Goal: Task Accomplishment & Management: Use online tool/utility

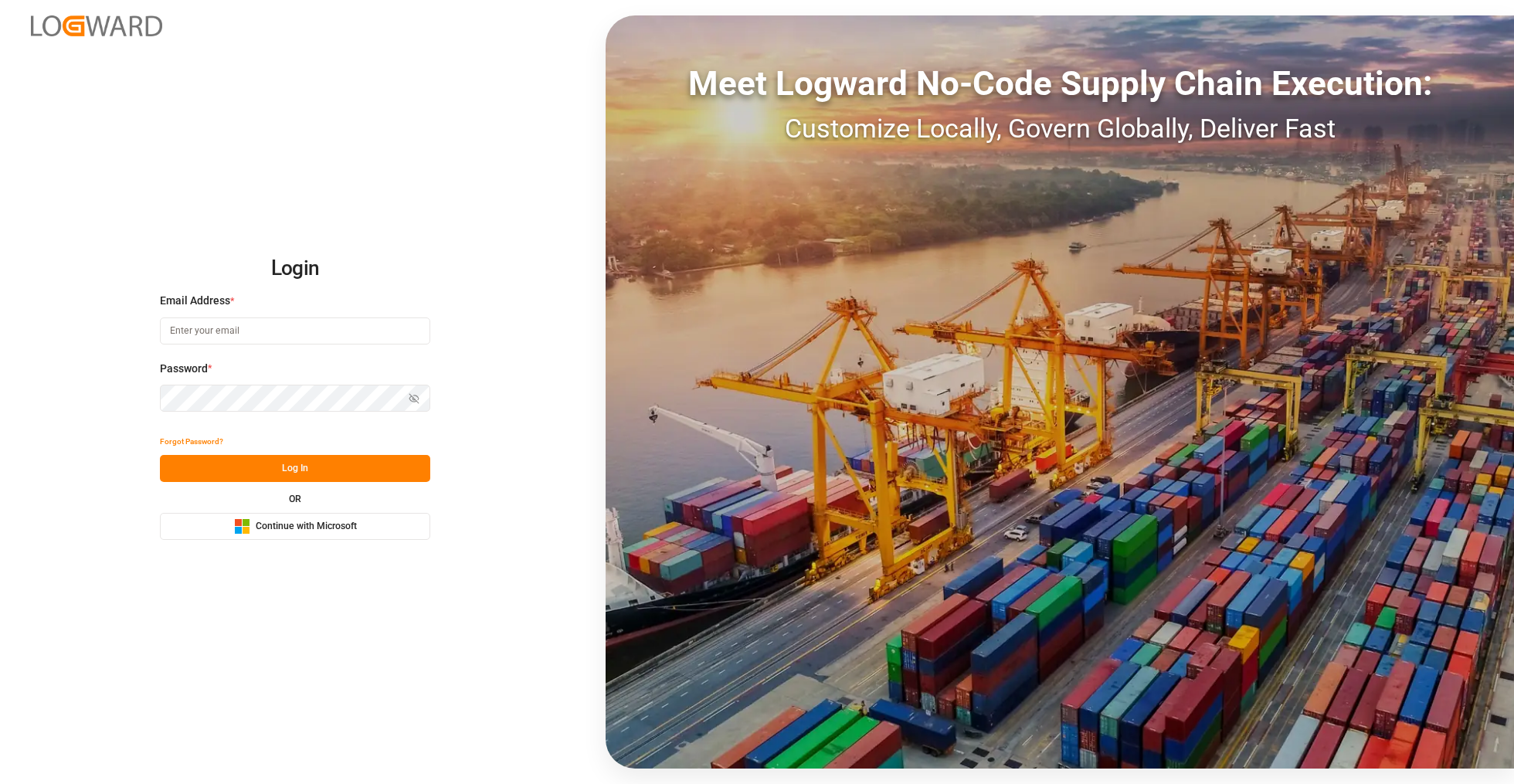
click at [374, 535] on button "Microsoft Logo Continue with Microsoft" at bounding box center [295, 526] width 270 height 27
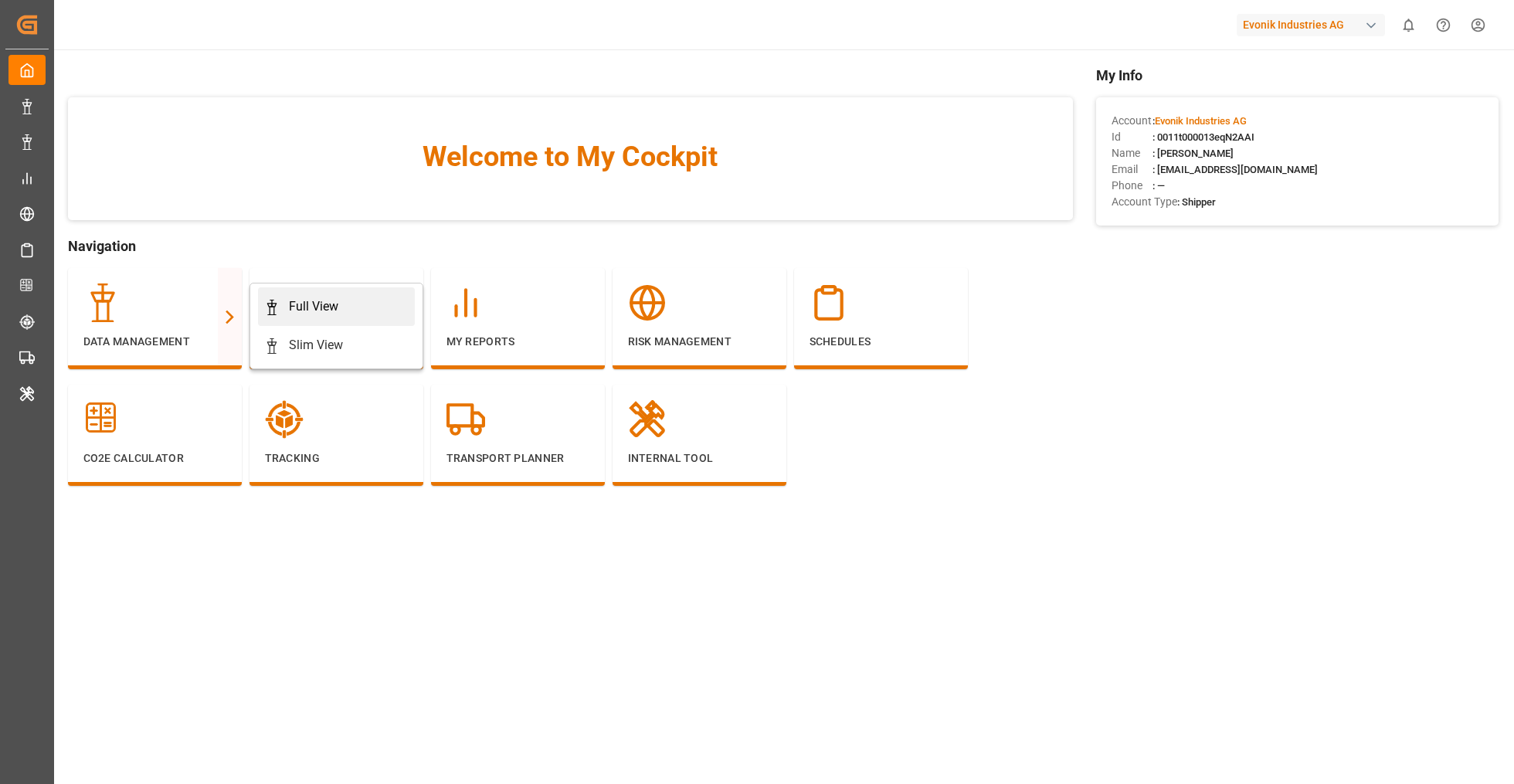
click at [265, 310] on icon at bounding box center [272, 307] width 16 height 16
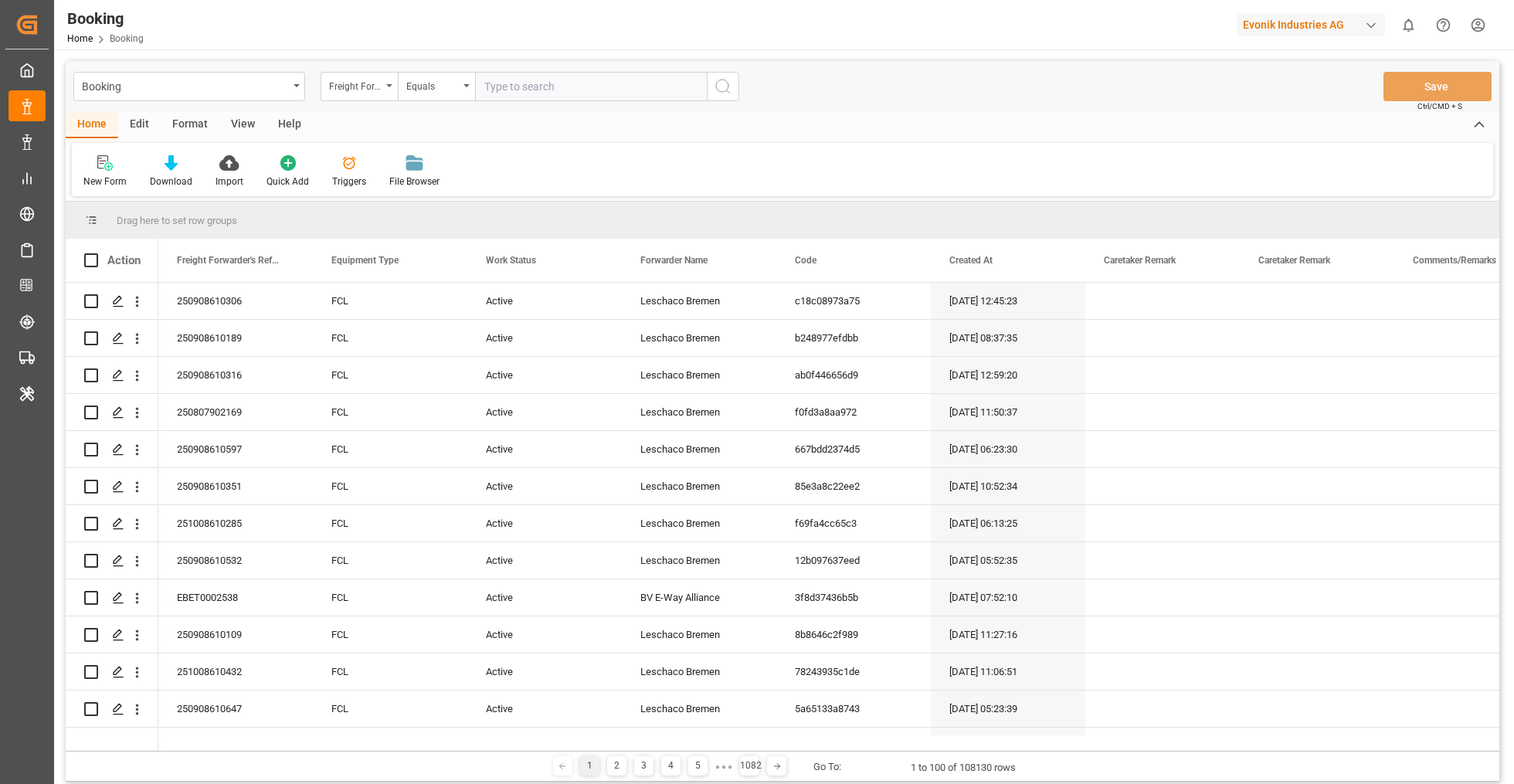
click at [199, 133] on div "Format" at bounding box center [190, 125] width 59 height 26
click at [92, 152] on div "Filter Rows Row Format" at bounding box center [781, 169] width 1421 height 54
click at [101, 175] on div "Filter Rows" at bounding box center [106, 182] width 46 height 14
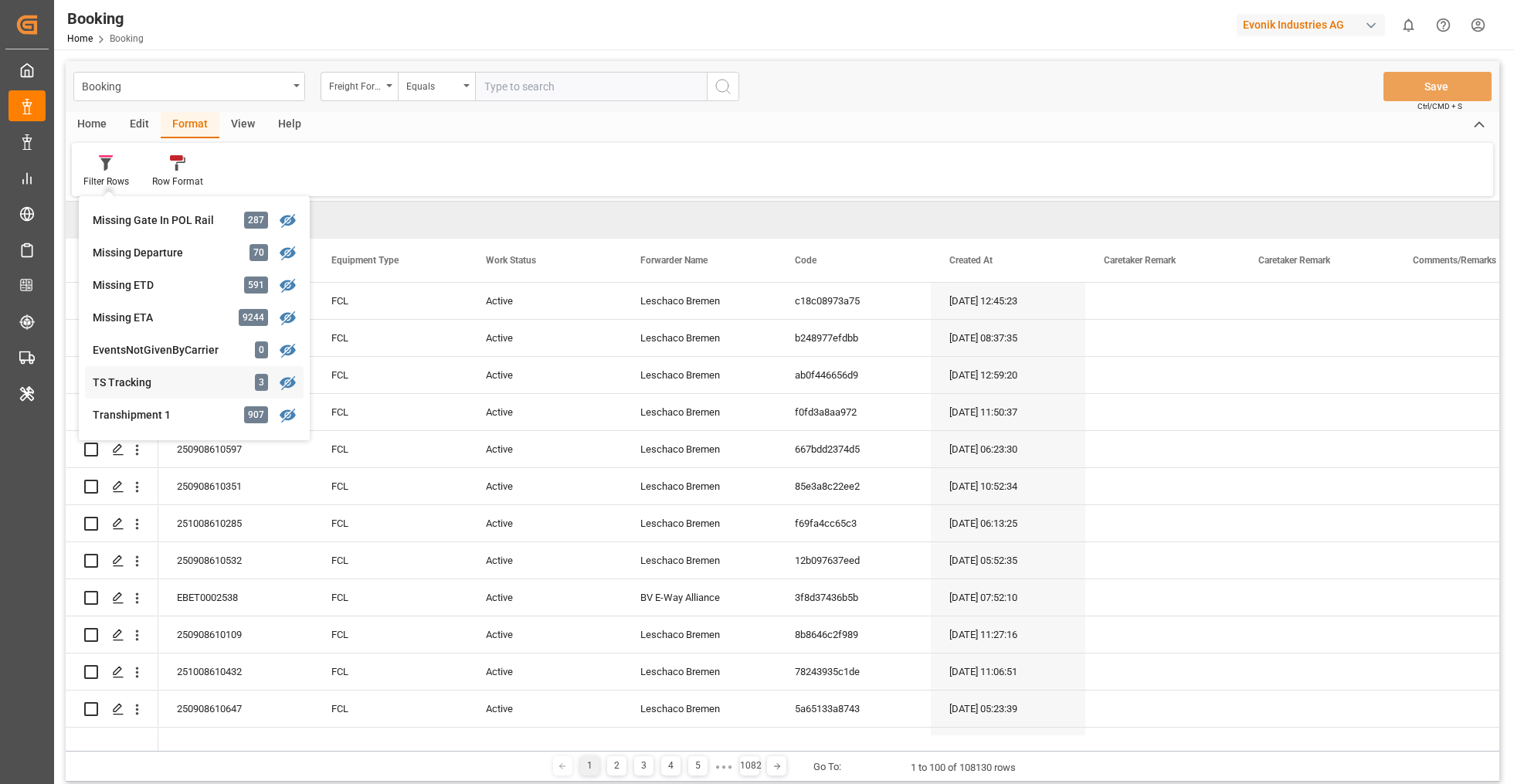
scroll to position [335, 0]
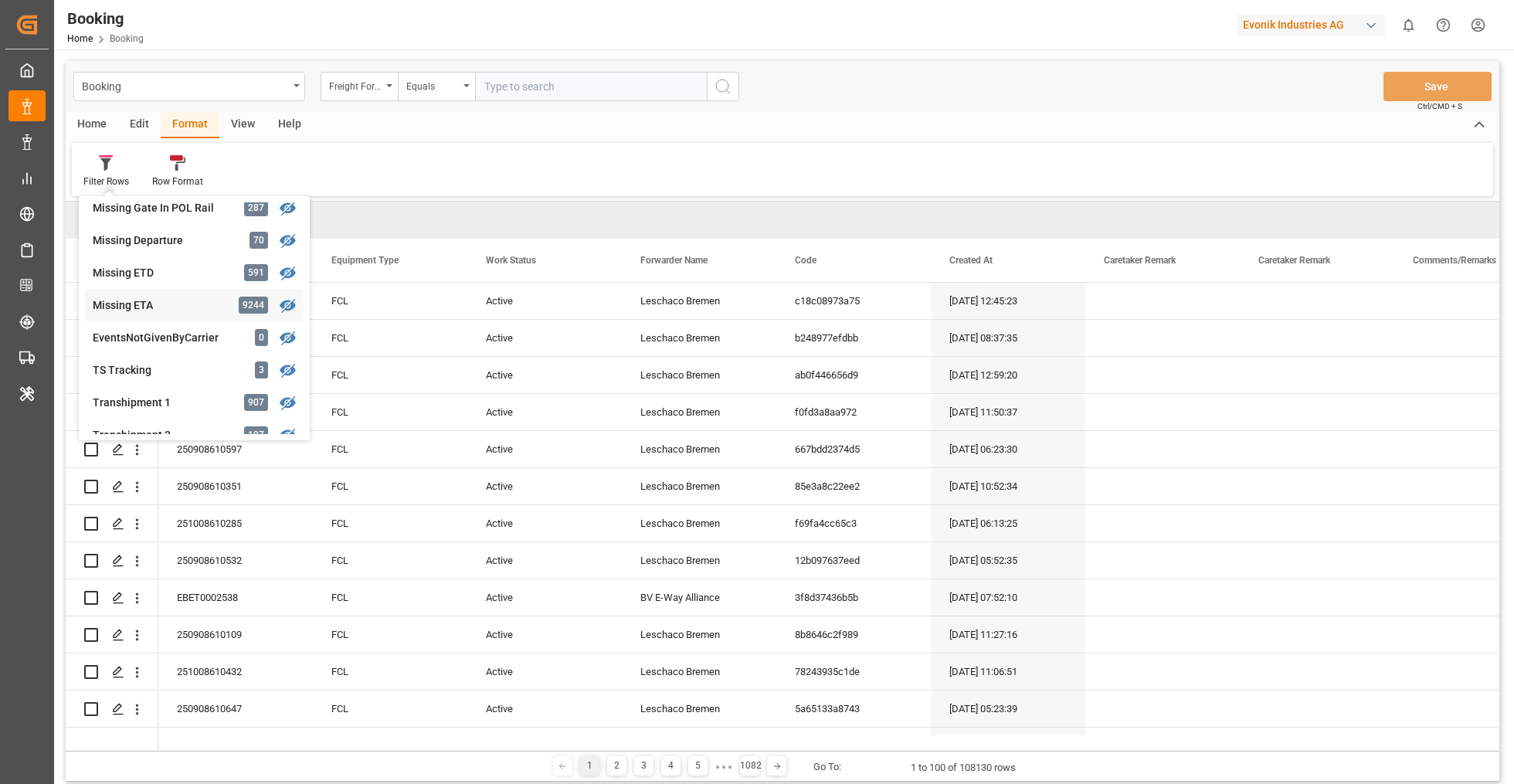
click at [177, 303] on div "Booking Freight Forwarder's Reference No. Equals Save Ctrl/CMD + S Home Edit Fo…" at bounding box center [782, 420] width 1434 height 720
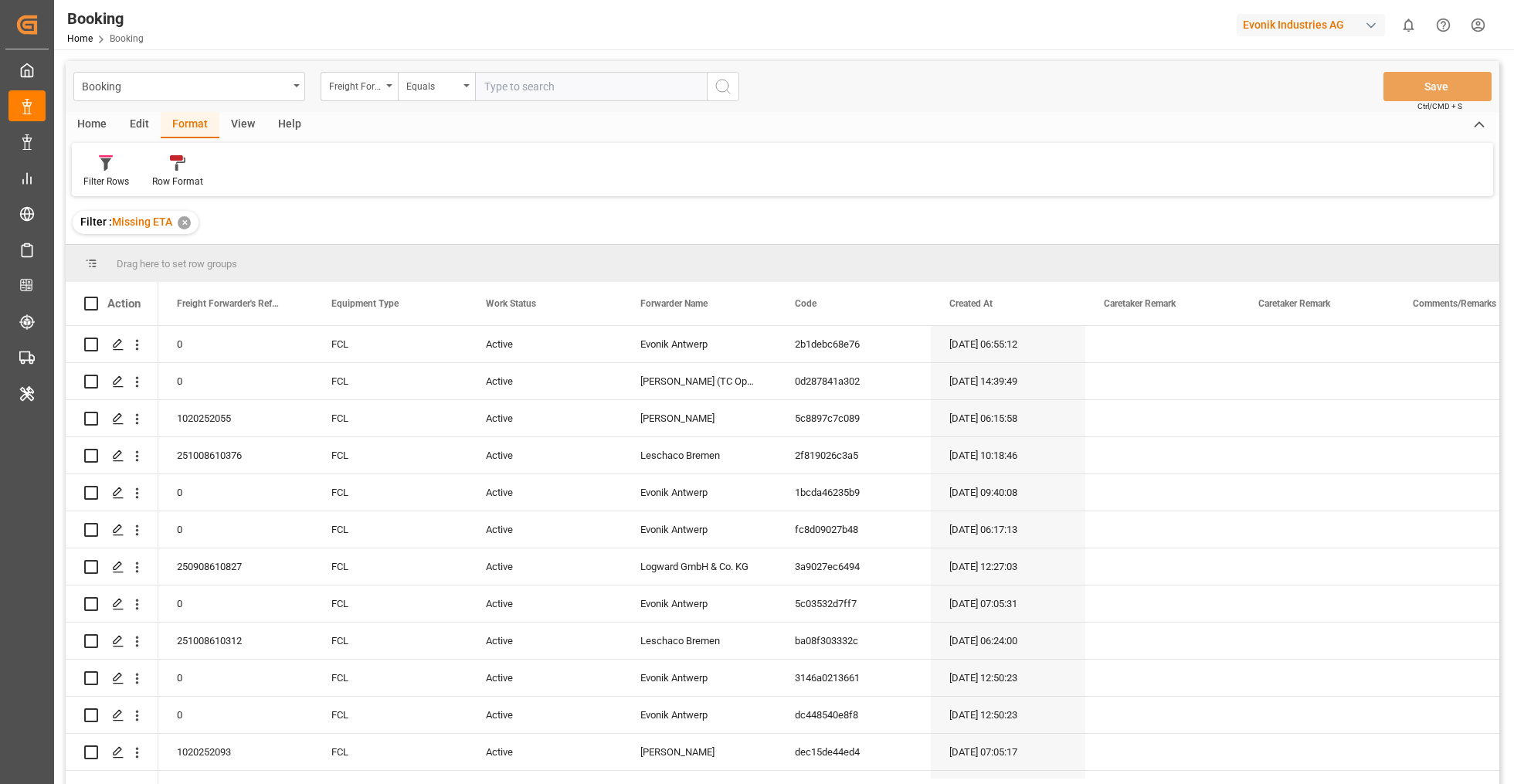
click at [146, 120] on div "Edit" at bounding box center [139, 125] width 42 height 26
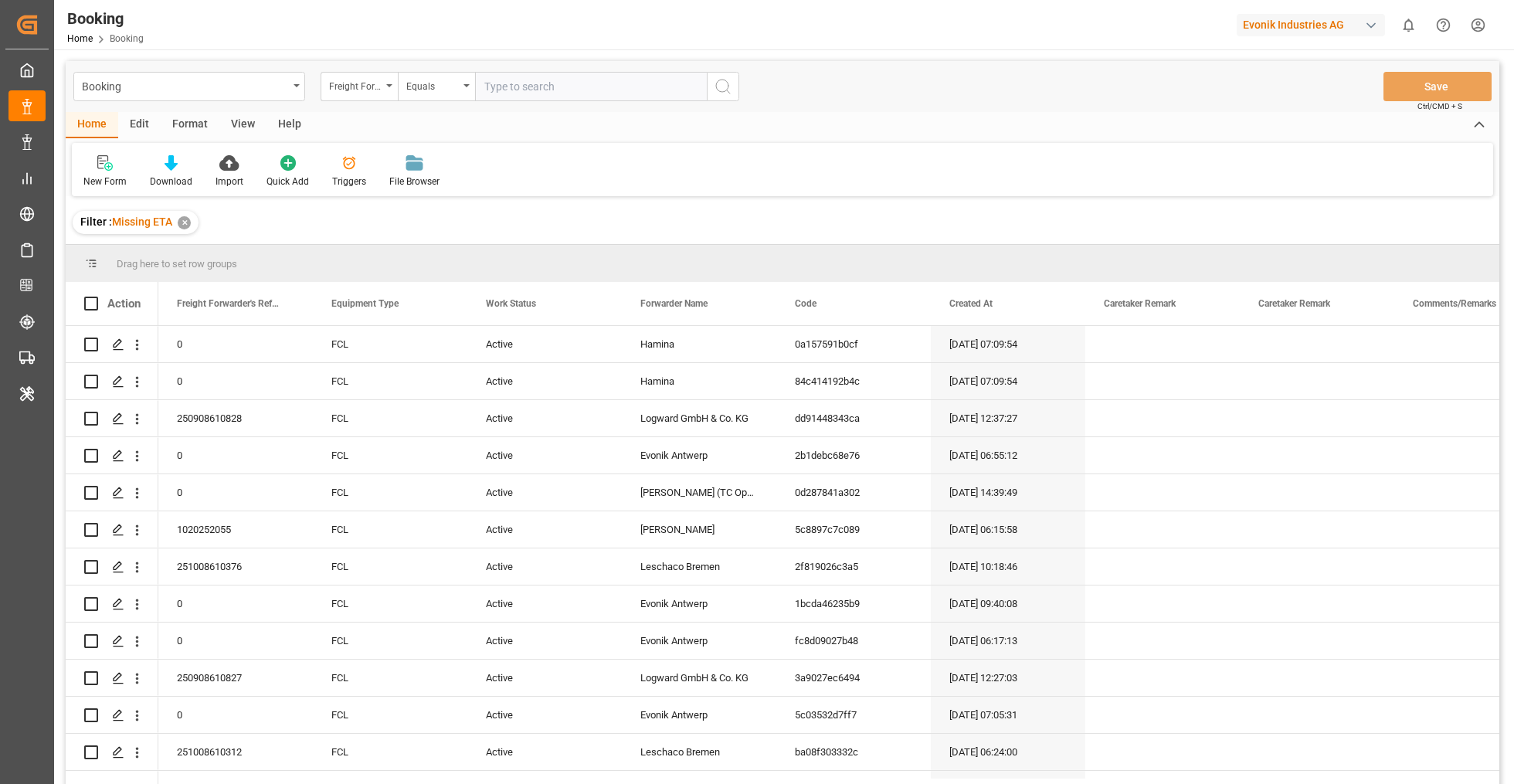
click at [196, 127] on div "Format" at bounding box center [190, 125] width 59 height 26
click at [132, 165] on div "Filter Rows" at bounding box center [106, 171] width 68 height 34
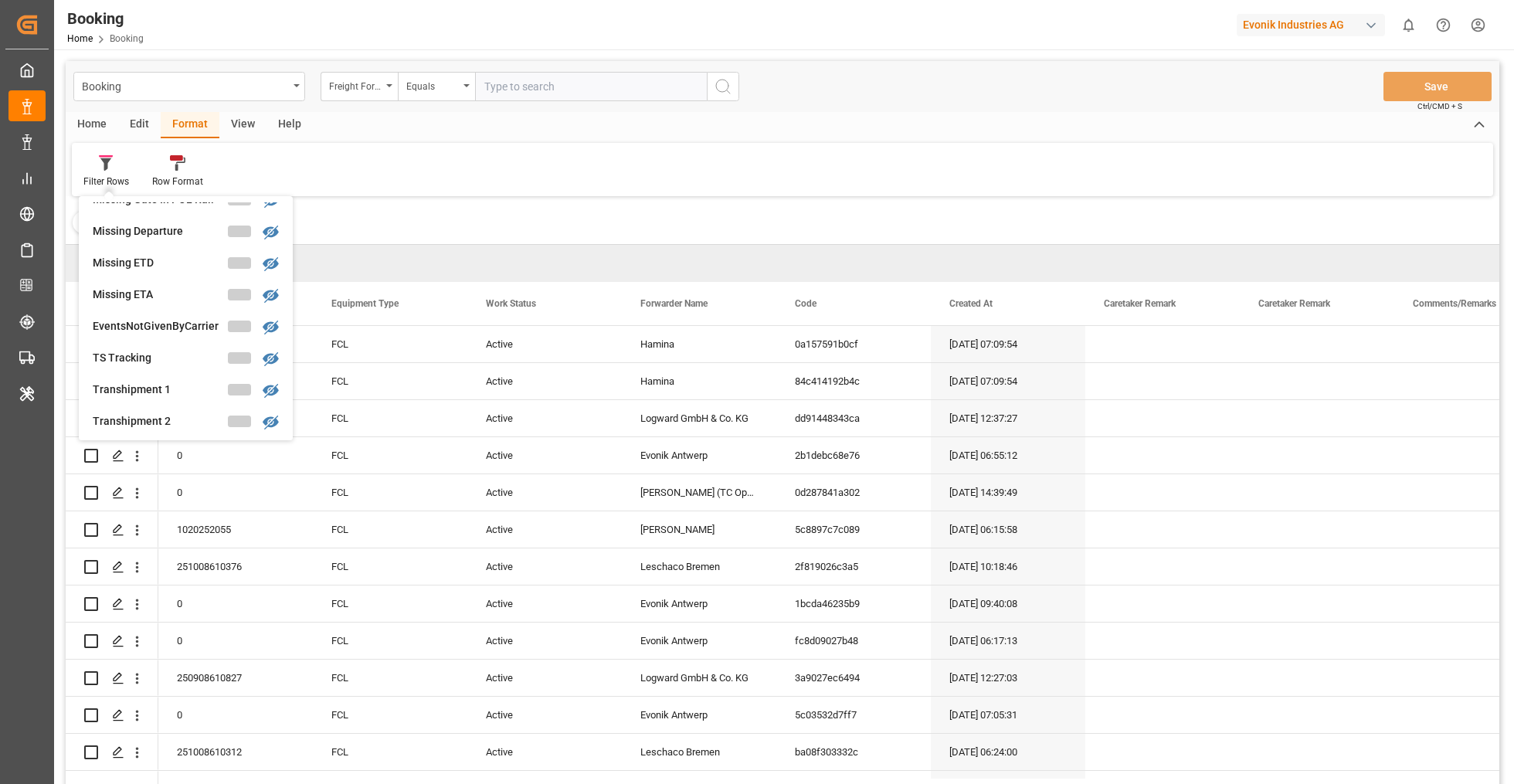
scroll to position [343, 0]
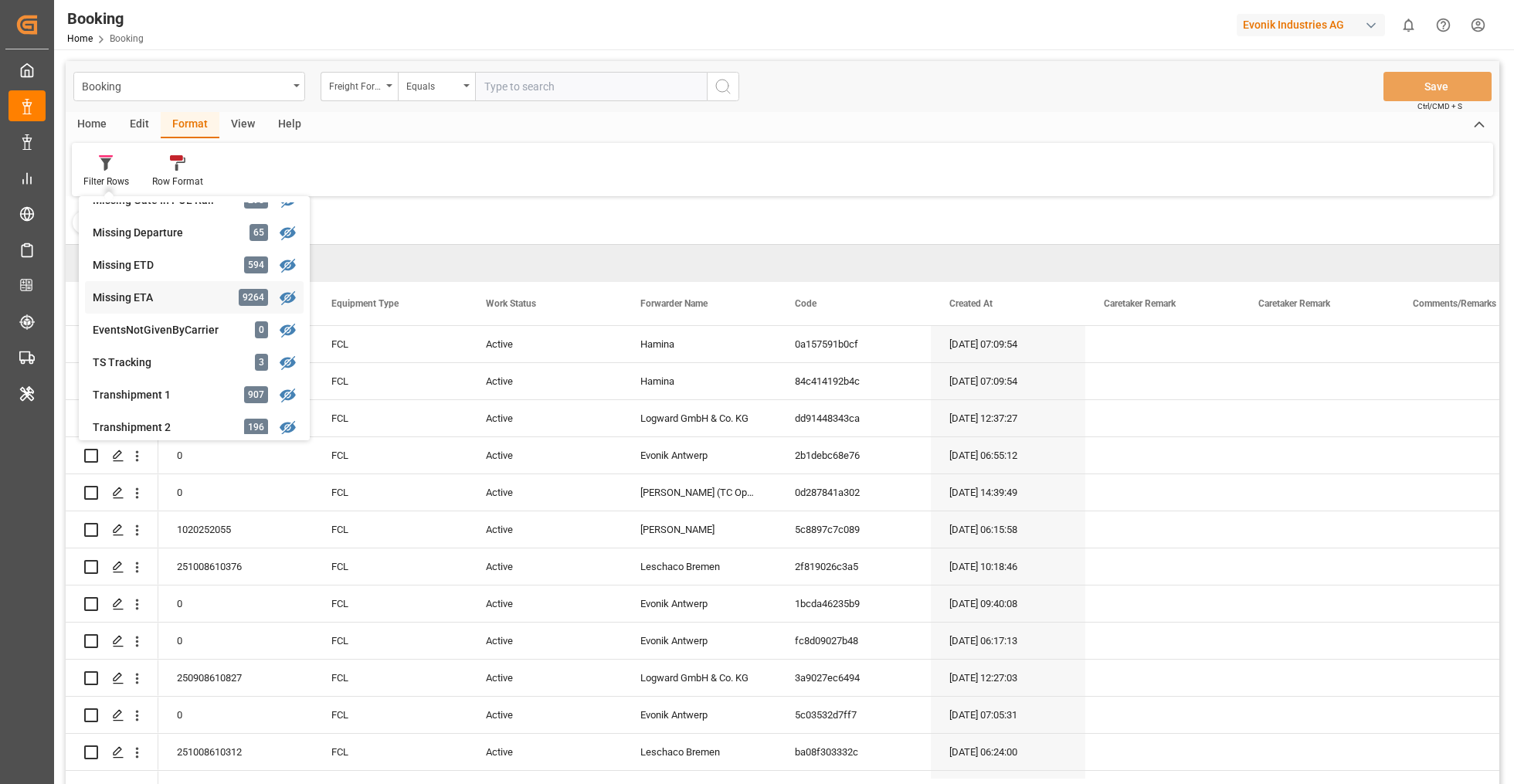
click at [197, 303] on div "Missing ETA" at bounding box center [160, 297] width 135 height 17
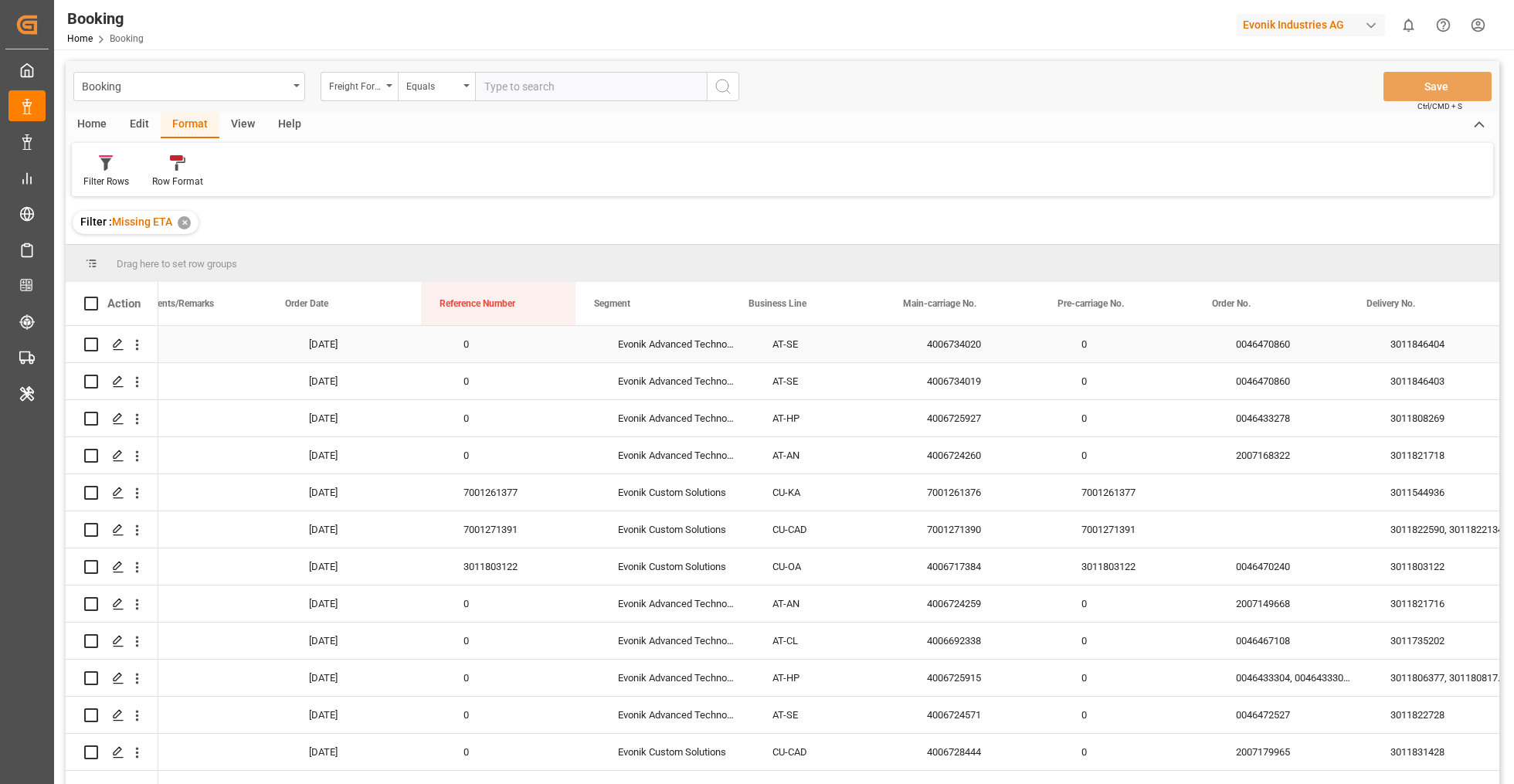
scroll to position [0, 1305]
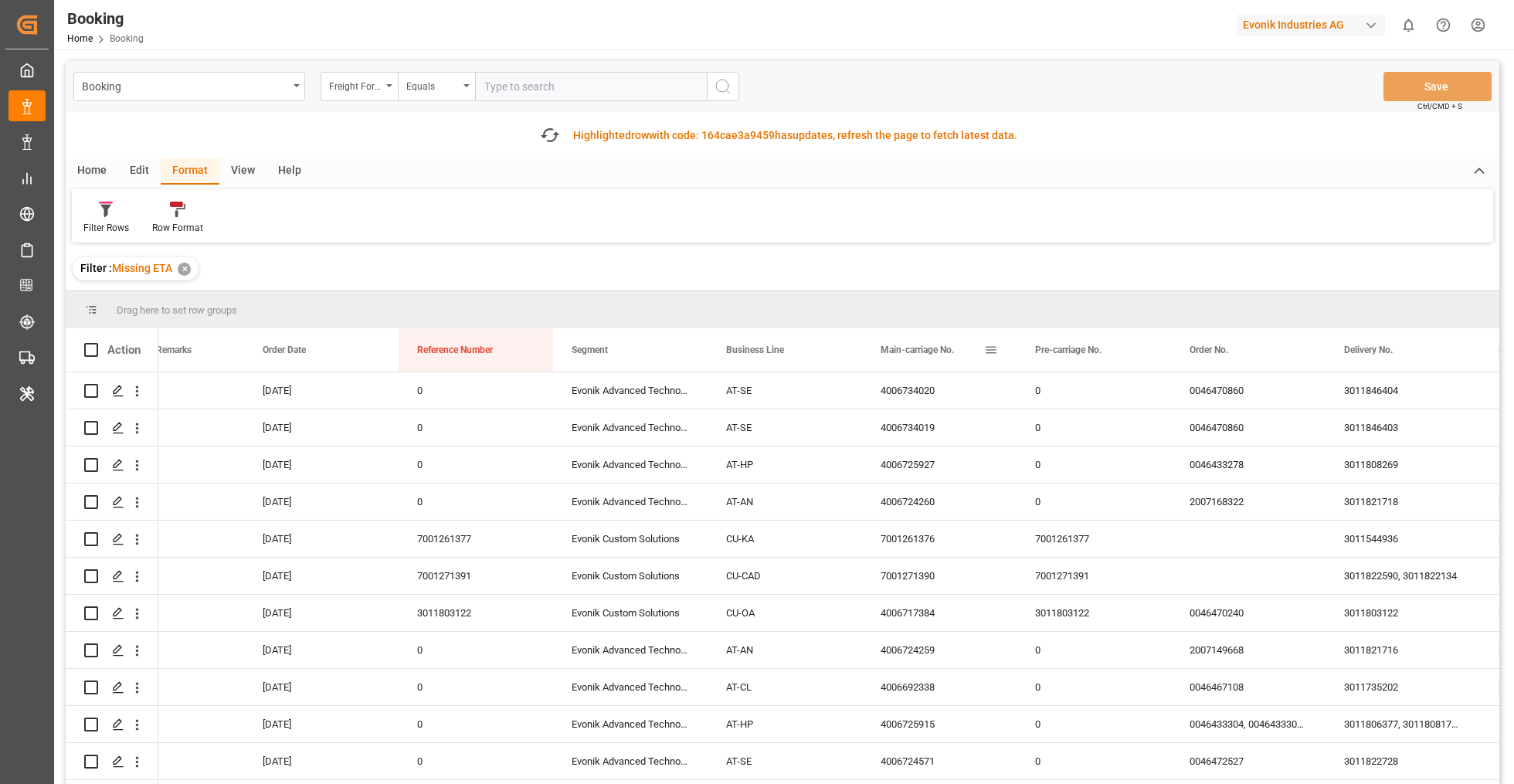
click at [990, 343] on span at bounding box center [991, 350] width 14 height 14
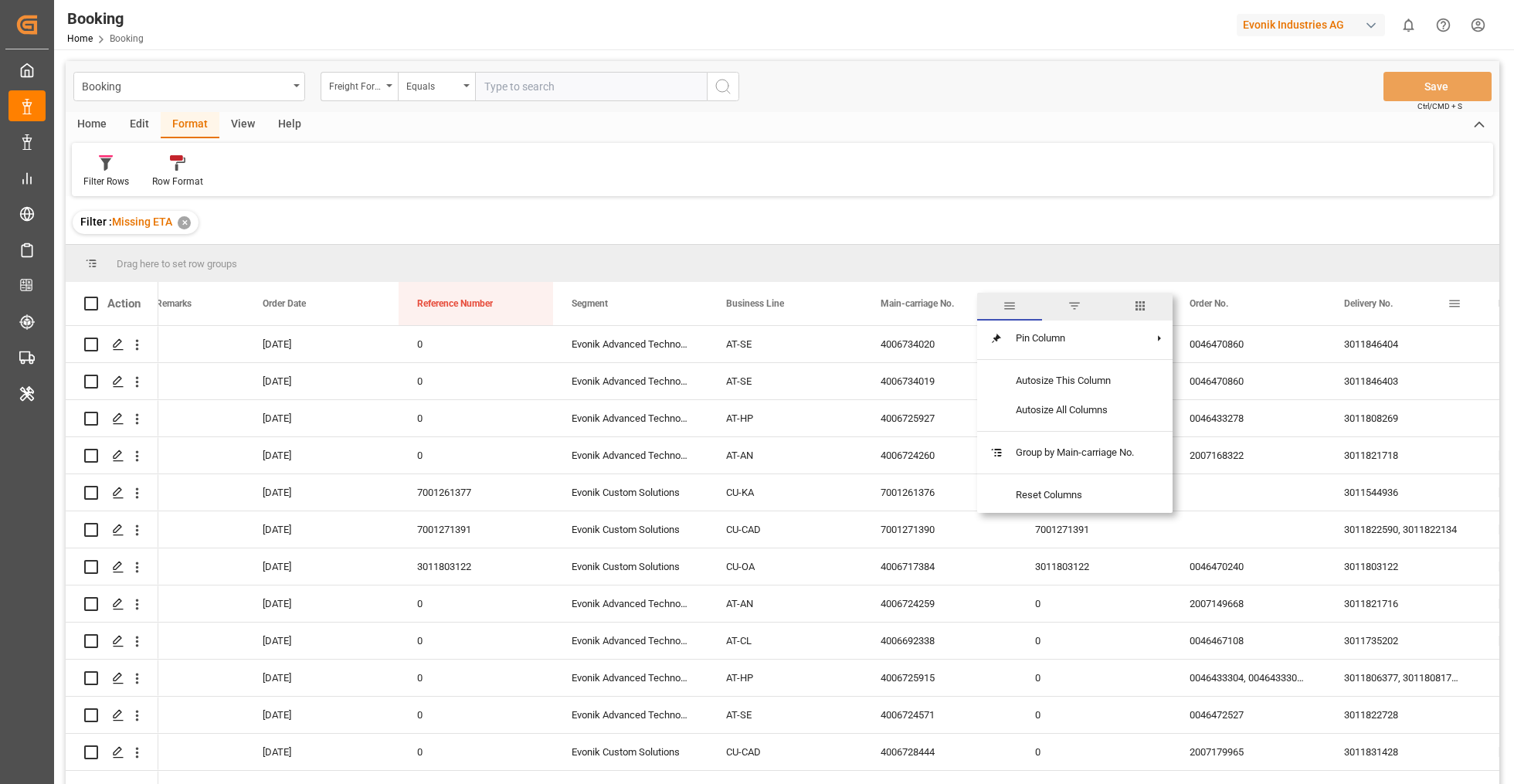
click at [1369, 311] on div "Delivery No." at bounding box center [1396, 303] width 104 height 43
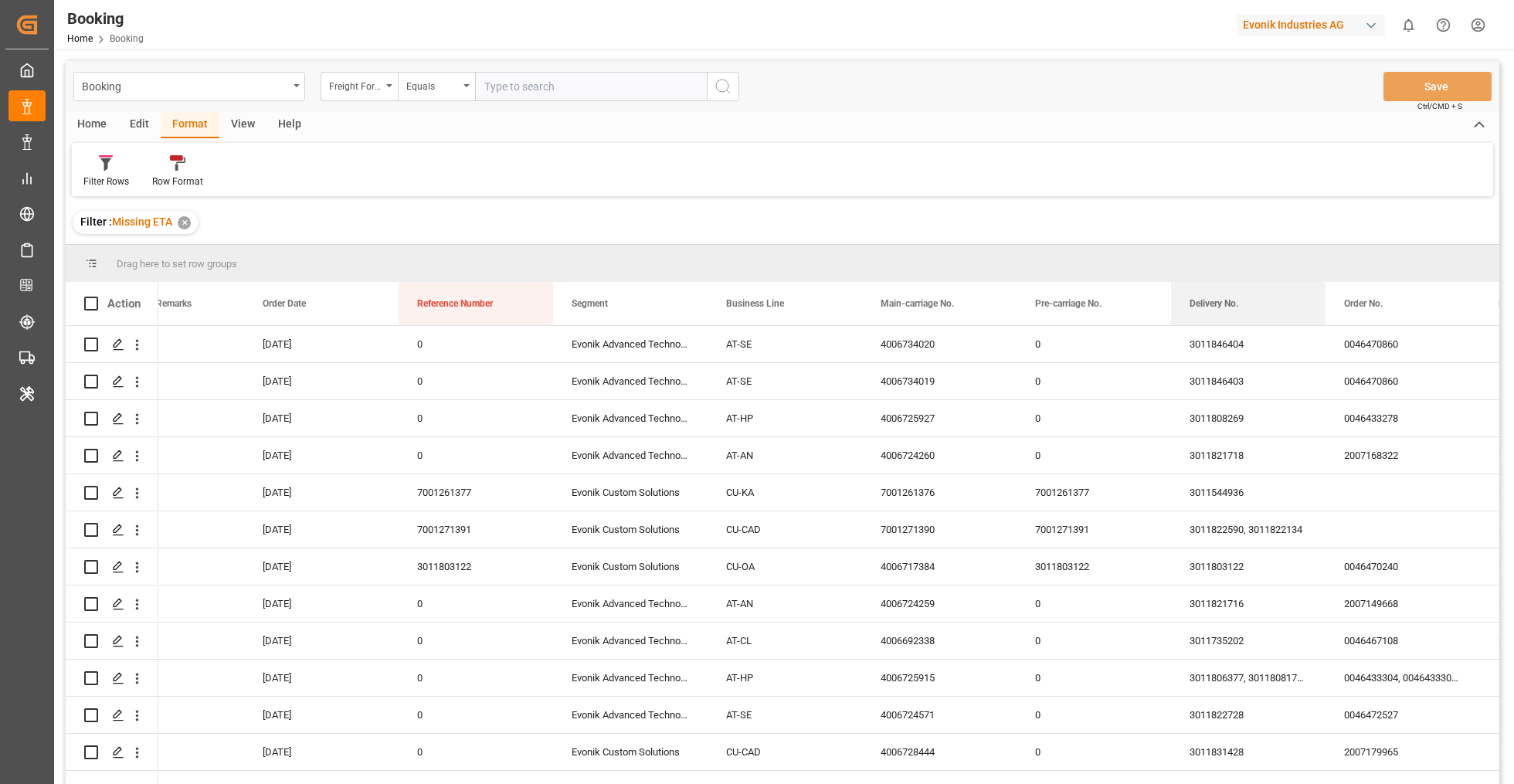
drag, startPoint x: 1369, startPoint y: 311, endPoint x: 1233, endPoint y: 255, distance: 147.1
click at [1233, 255] on div "Drag here to set row groups Drag here to set column labels Action Caretaker Rem…" at bounding box center [782, 519] width 1434 height 549
drag, startPoint x: 1228, startPoint y: 299, endPoint x: 1210, endPoint y: 247, distance: 55.0
click at [1210, 247] on div "Drag here to set row groups Drag here to set column labels Action Caretaker Rem…" at bounding box center [782, 519] width 1434 height 549
drag, startPoint x: 1207, startPoint y: 308, endPoint x: 1150, endPoint y: 255, distance: 77.8
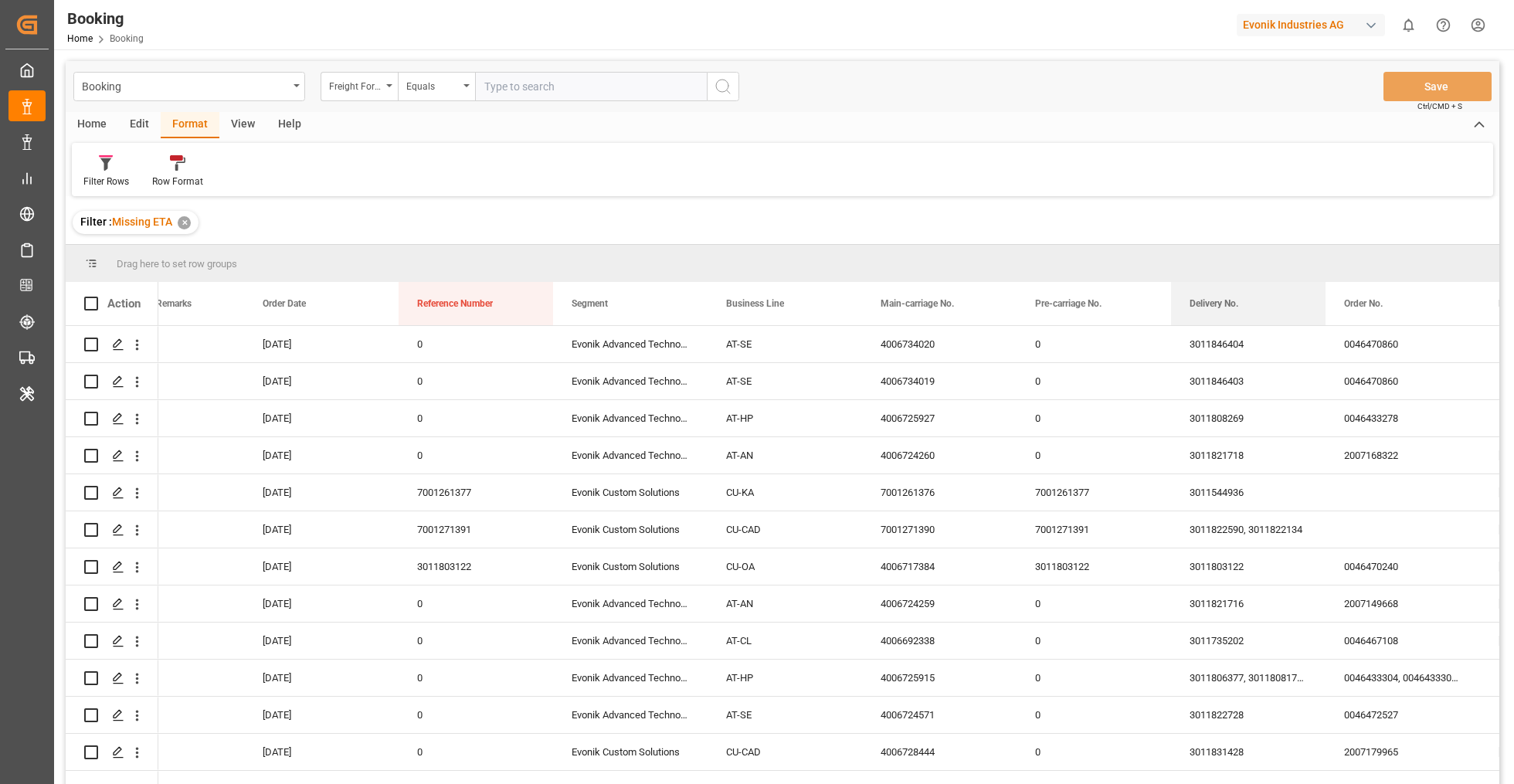
click at [1150, 255] on div "Drag here to set row groups Drag here to set column labels Action Caretaker Rem…" at bounding box center [782, 519] width 1434 height 549
drag, startPoint x: 1308, startPoint y: 307, endPoint x: 1148, endPoint y: 314, distance: 160.2
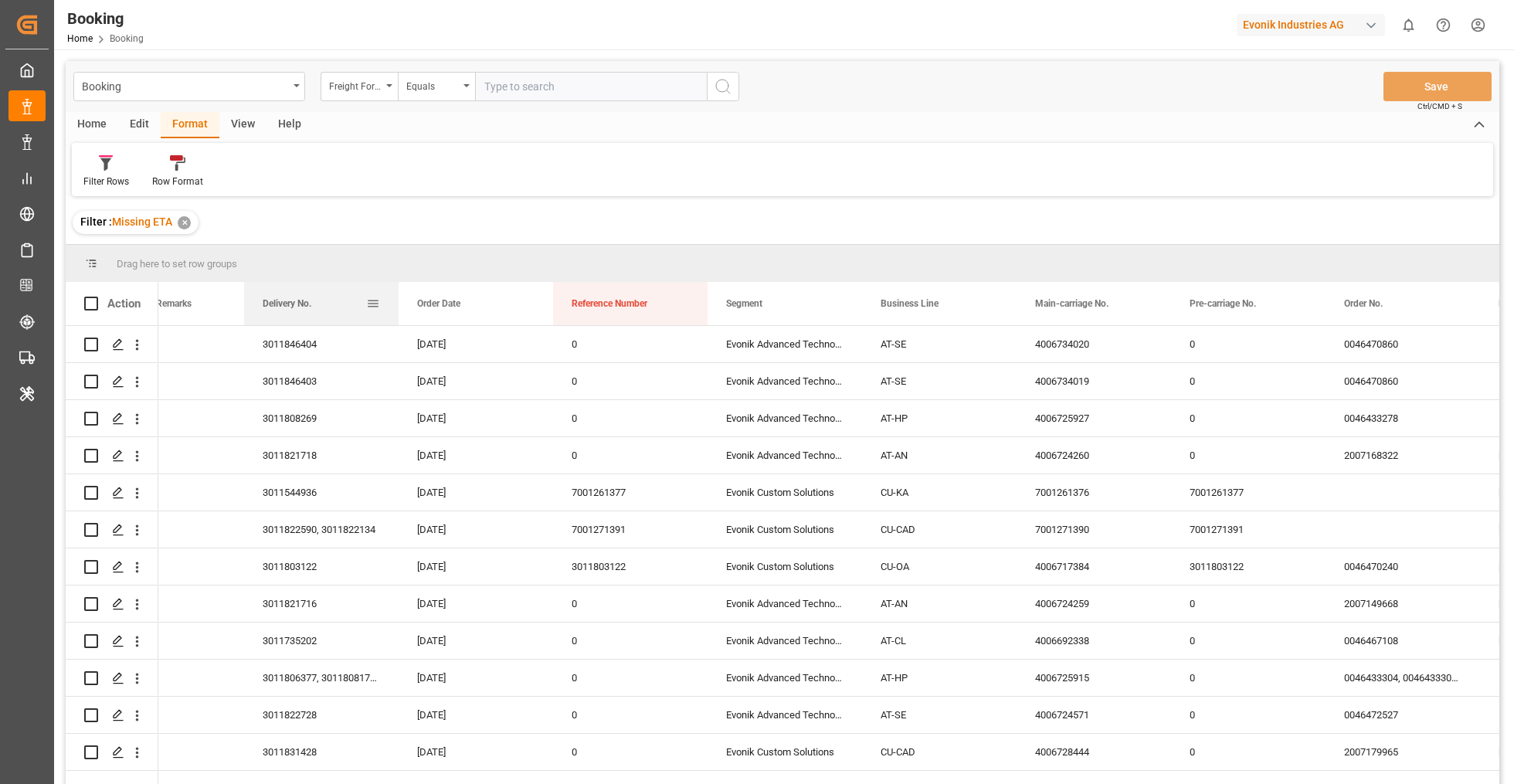
drag, startPoint x: 1300, startPoint y: 302, endPoint x: 368, endPoint y: 301, distance: 932.0
click at [368, 301] on span at bounding box center [373, 303] width 14 height 14
click at [311, 303] on span "Delivery No." at bounding box center [288, 303] width 49 height 11
drag, startPoint x: 313, startPoint y: 303, endPoint x: 298, endPoint y: 255, distance: 50.3
click at [298, 255] on div "Drag here to set row groups Drag here to set column labels Action Caretaker Rem…" at bounding box center [782, 519] width 1434 height 549
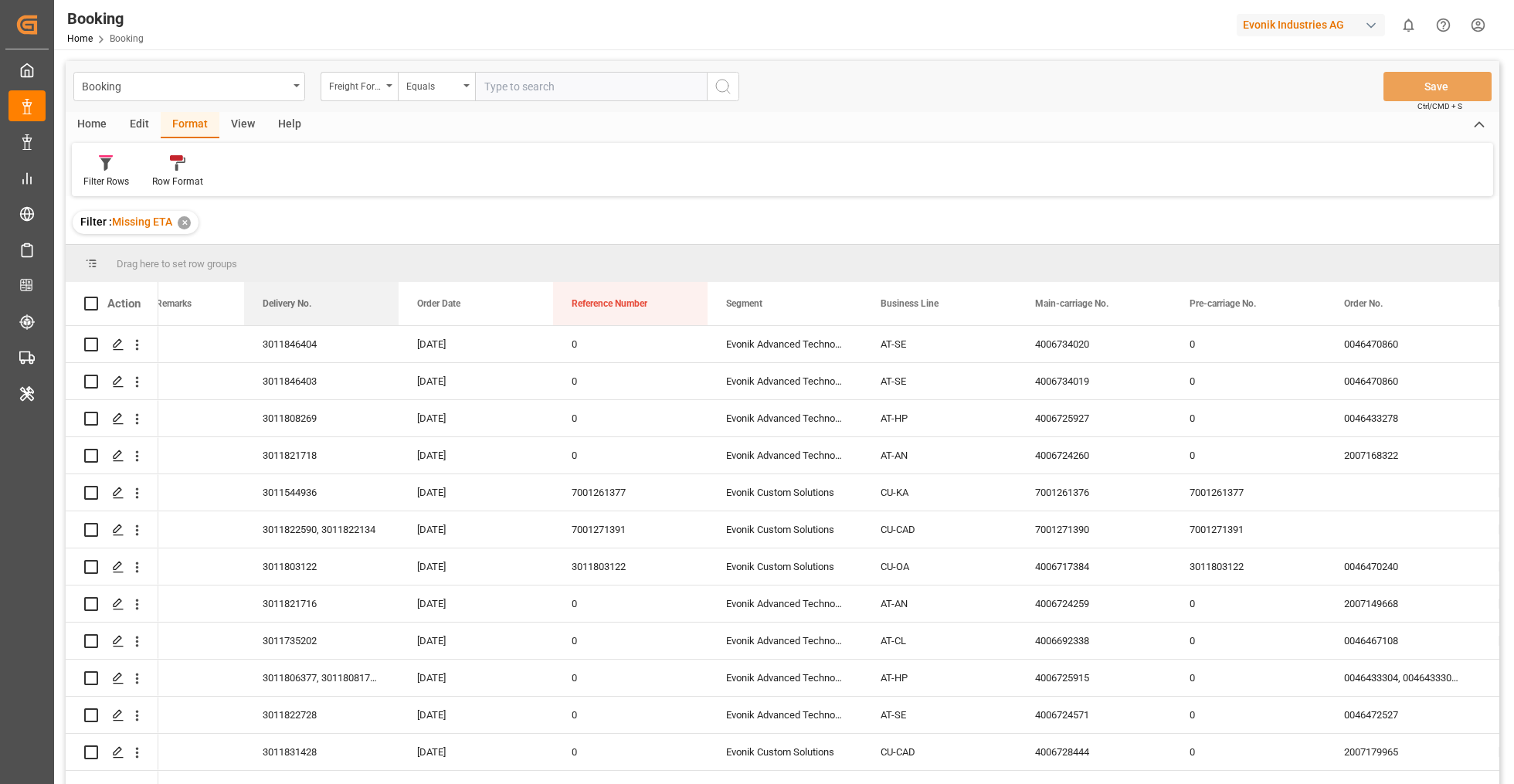
drag, startPoint x: 303, startPoint y: 288, endPoint x: 291, endPoint y: 242, distance: 47.5
click at [291, 242] on div "Booking Freight Forwarder's Reference No. Equals Save Ctrl/CMD + S Home Edit Fo…" at bounding box center [782, 442] width 1434 height 763
click at [451, 305] on span "Order Date" at bounding box center [439, 303] width 43 height 11
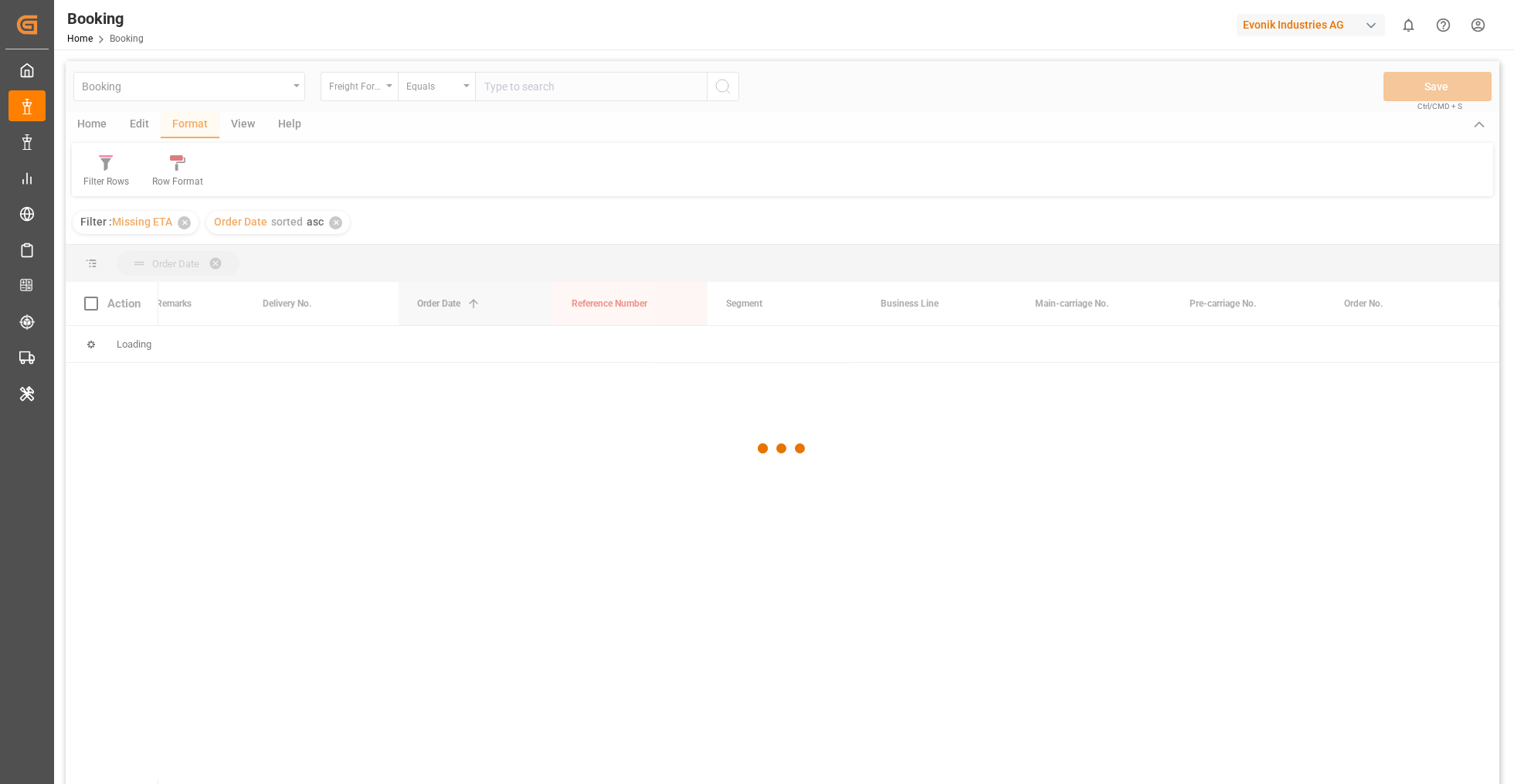
drag, startPoint x: 451, startPoint y: 305, endPoint x: 436, endPoint y: 250, distance: 57.0
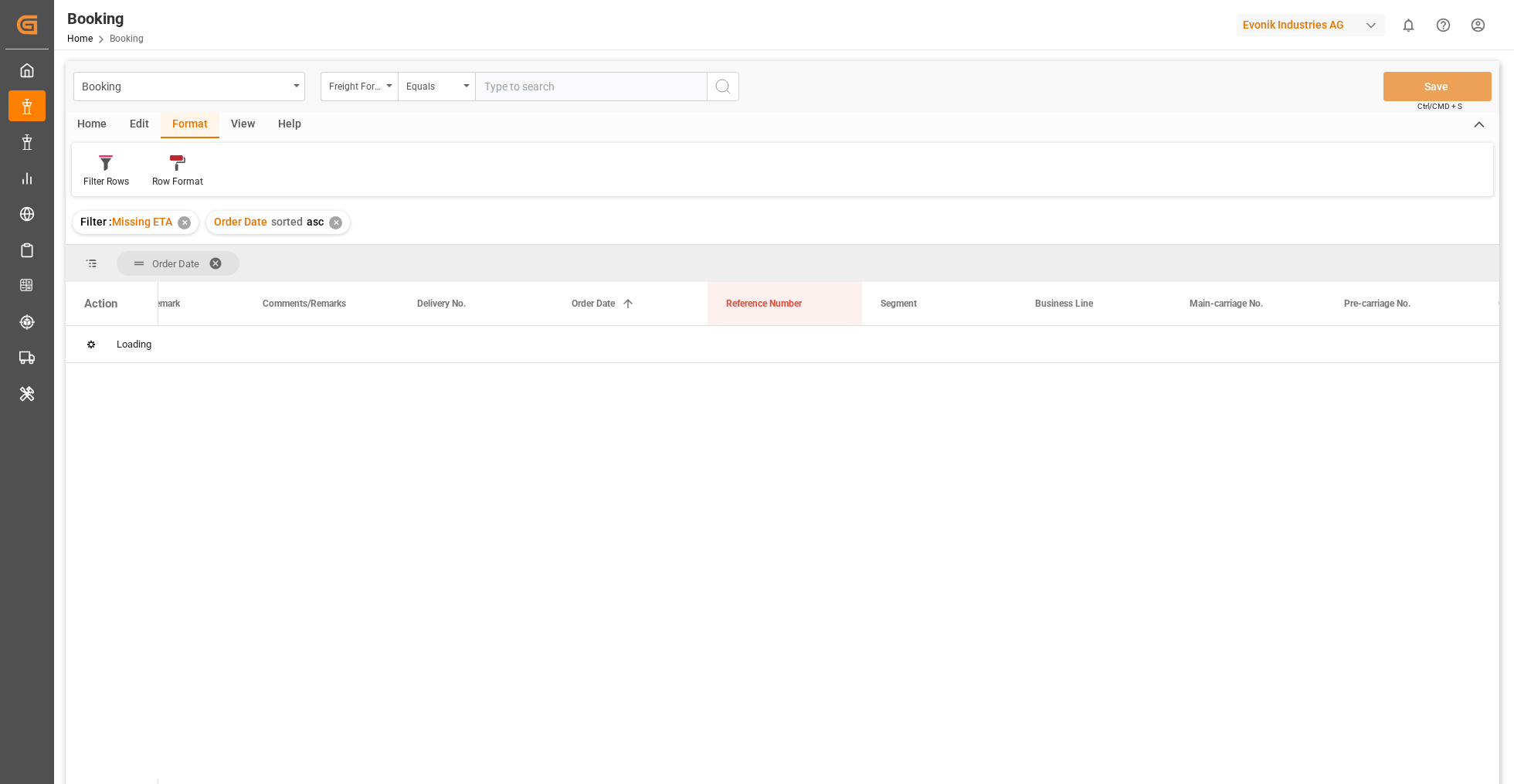
click at [218, 256] on span at bounding box center [220, 263] width 24 height 14
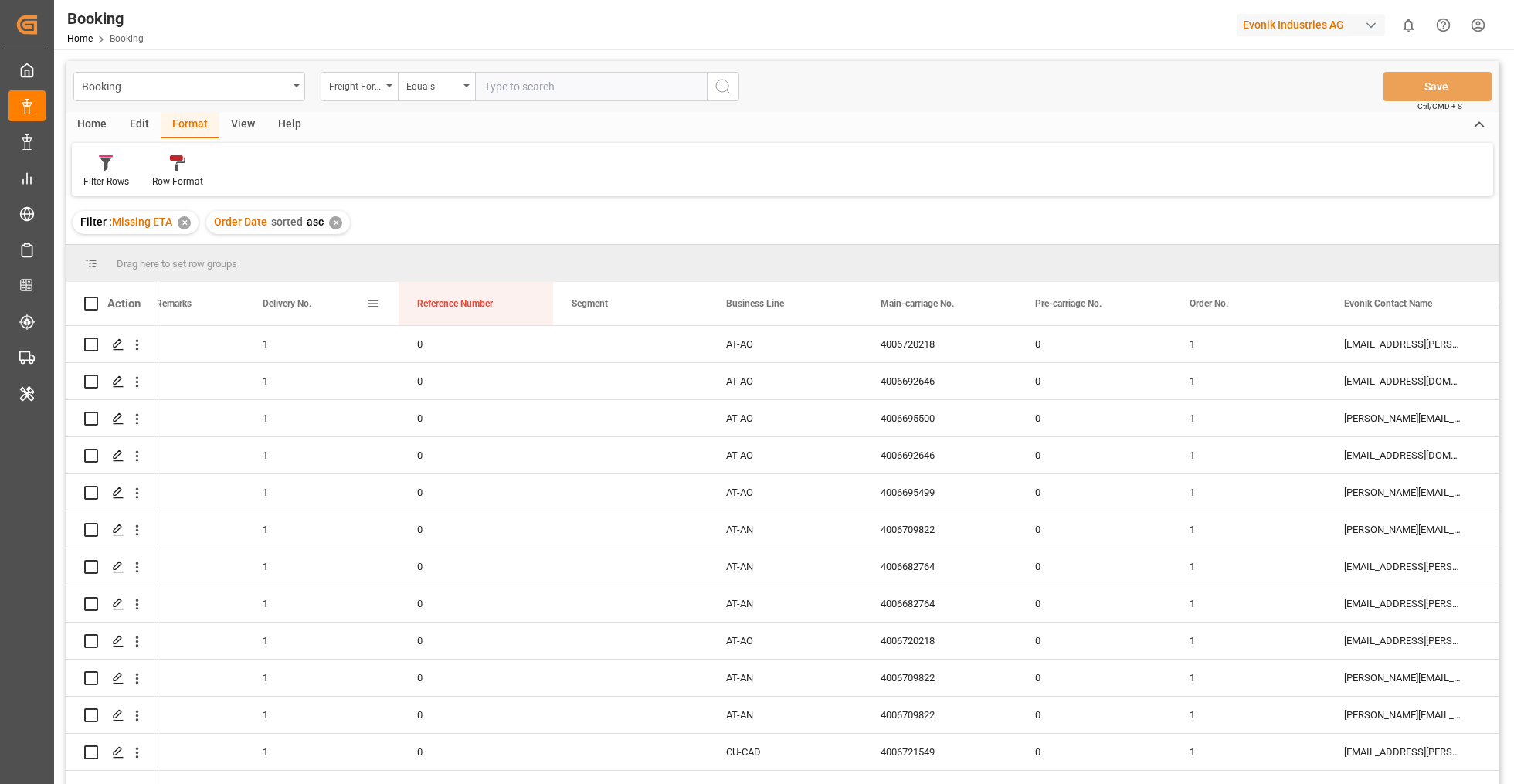
click at [370, 303] on span at bounding box center [373, 303] width 14 height 14
click at [451, 310] on span "filter" at bounding box center [445, 306] width 14 height 14
click at [527, 244] on div "Drag here to set row groups" at bounding box center [782, 263] width 1434 height 37
click at [686, 300] on span at bounding box center [682, 303] width 14 height 14
click at [706, 307] on span "general" at bounding box center [696, 306] width 57 height 27
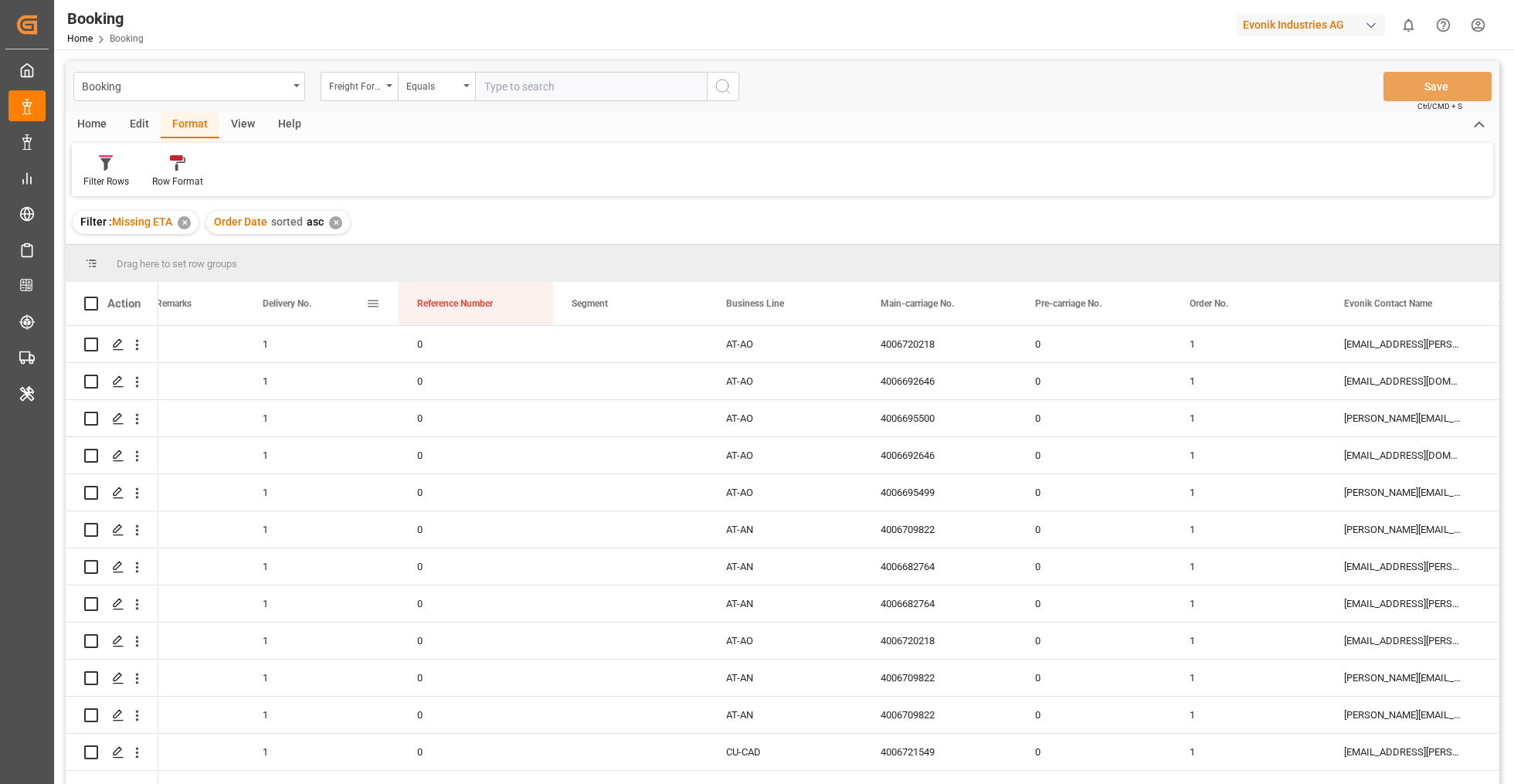
click at [374, 296] on span at bounding box center [373, 303] width 14 height 14
click at [285, 330] on div "1" at bounding box center [322, 343] width 155 height 36
click at [288, 346] on div "1" at bounding box center [322, 343] width 155 height 36
click at [558, 472] on div "Press SPACE to select this row." at bounding box center [631, 455] width 155 height 36
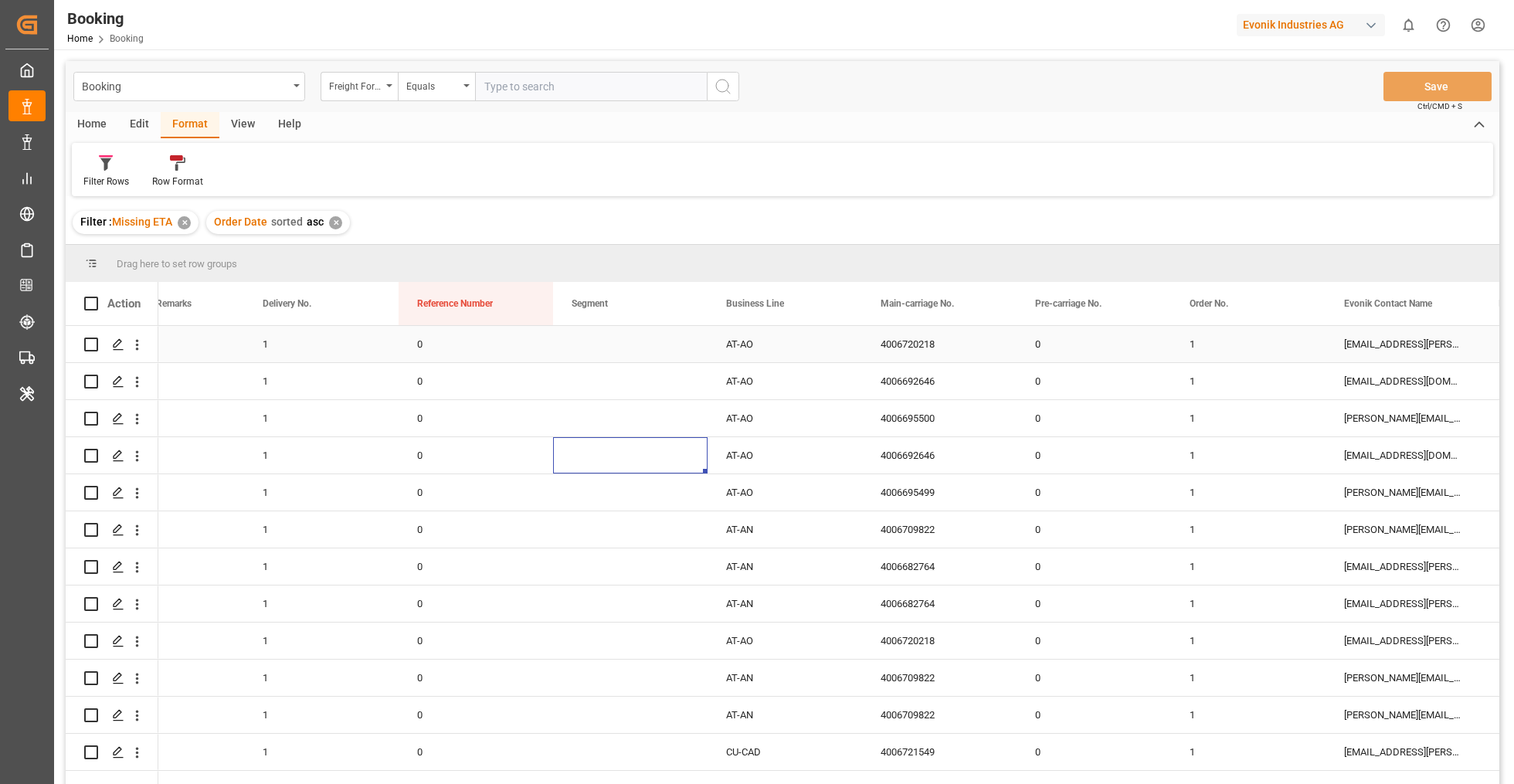
click at [281, 340] on div "1" at bounding box center [322, 343] width 155 height 36
click at [308, 348] on button "1" at bounding box center [305, 354] width 90 height 22
click at [400, 487] on div "0" at bounding box center [476, 492] width 155 height 36
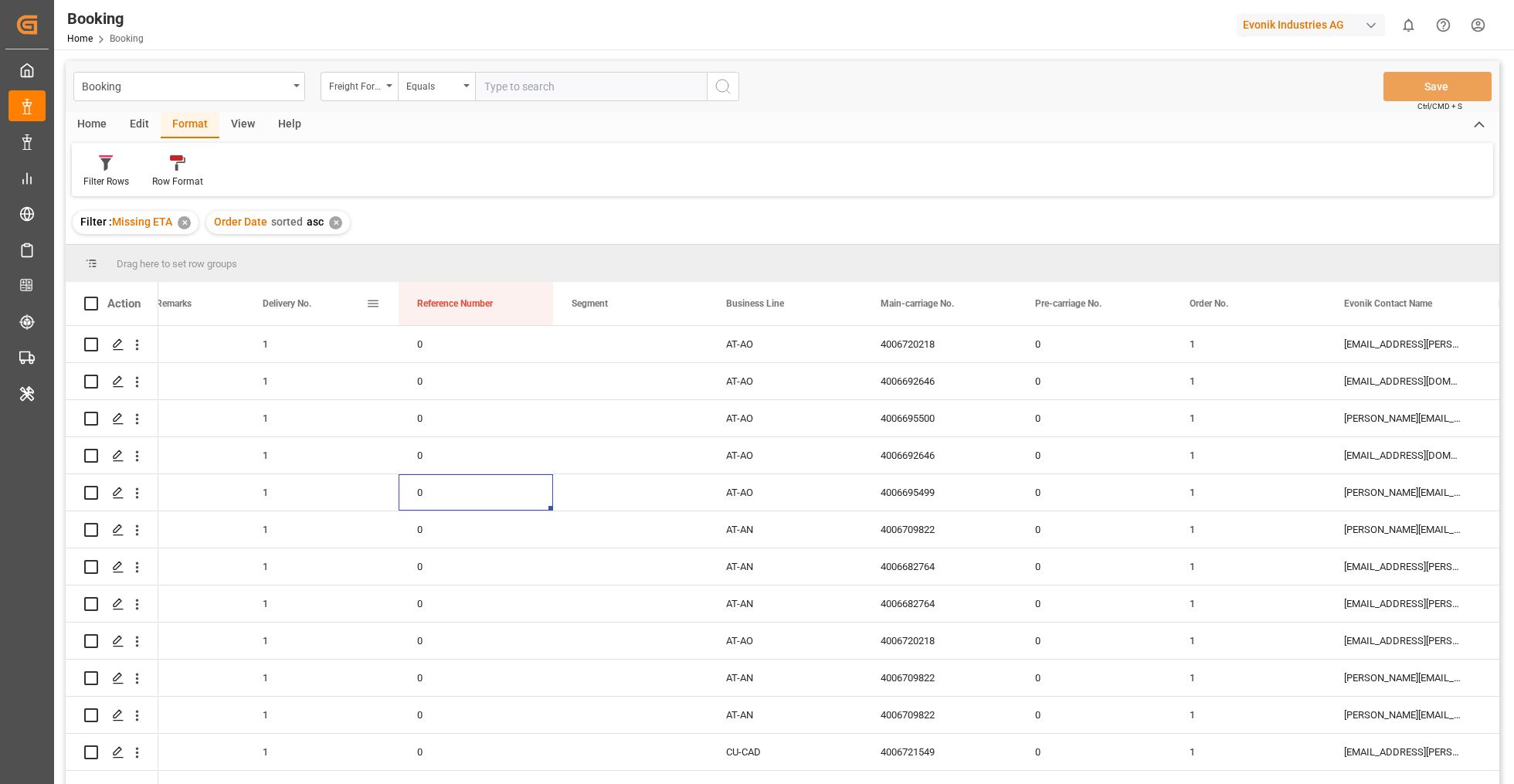
click at [372, 304] on span at bounding box center [373, 303] width 14 height 14
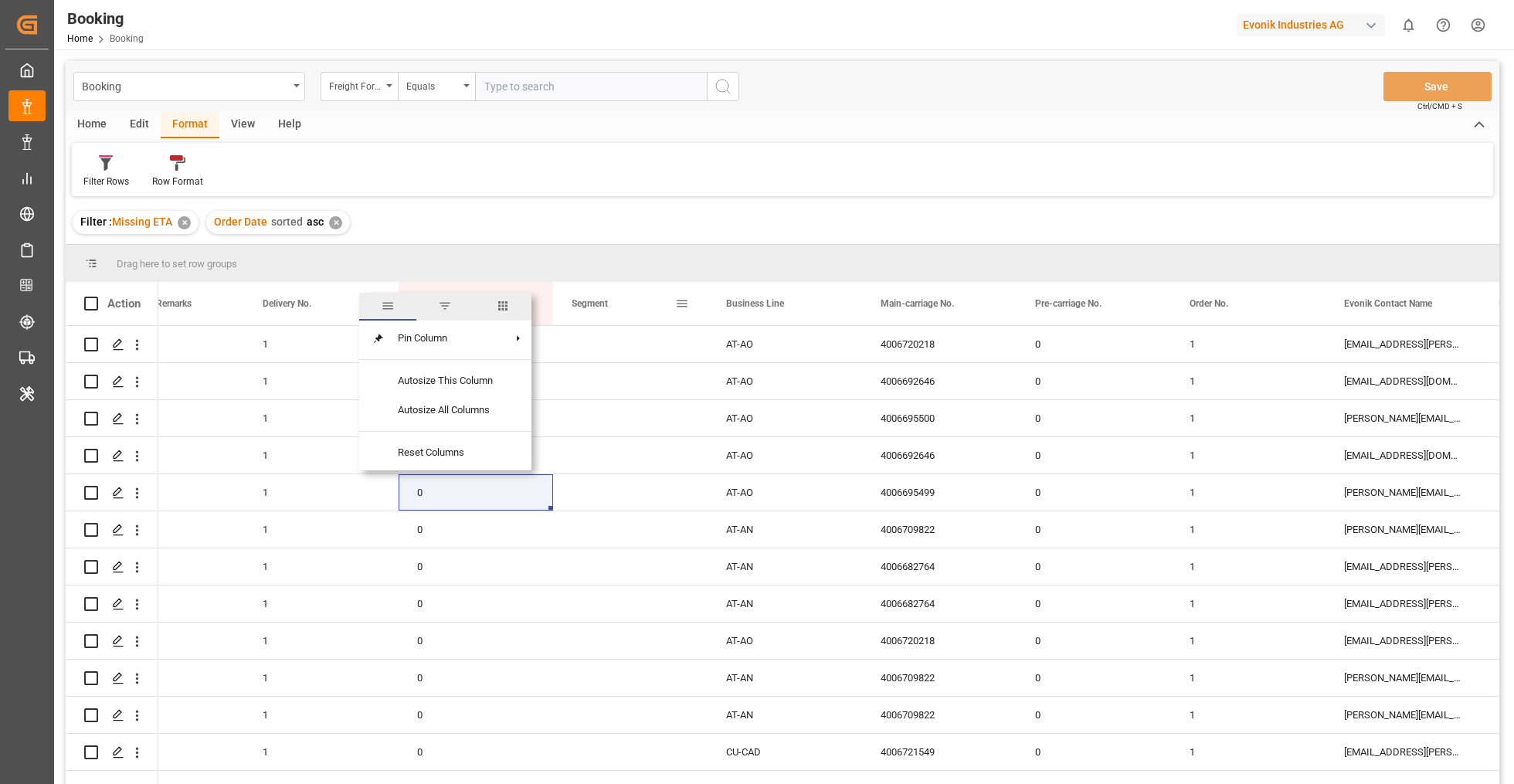
click at [681, 299] on span at bounding box center [682, 303] width 14 height 14
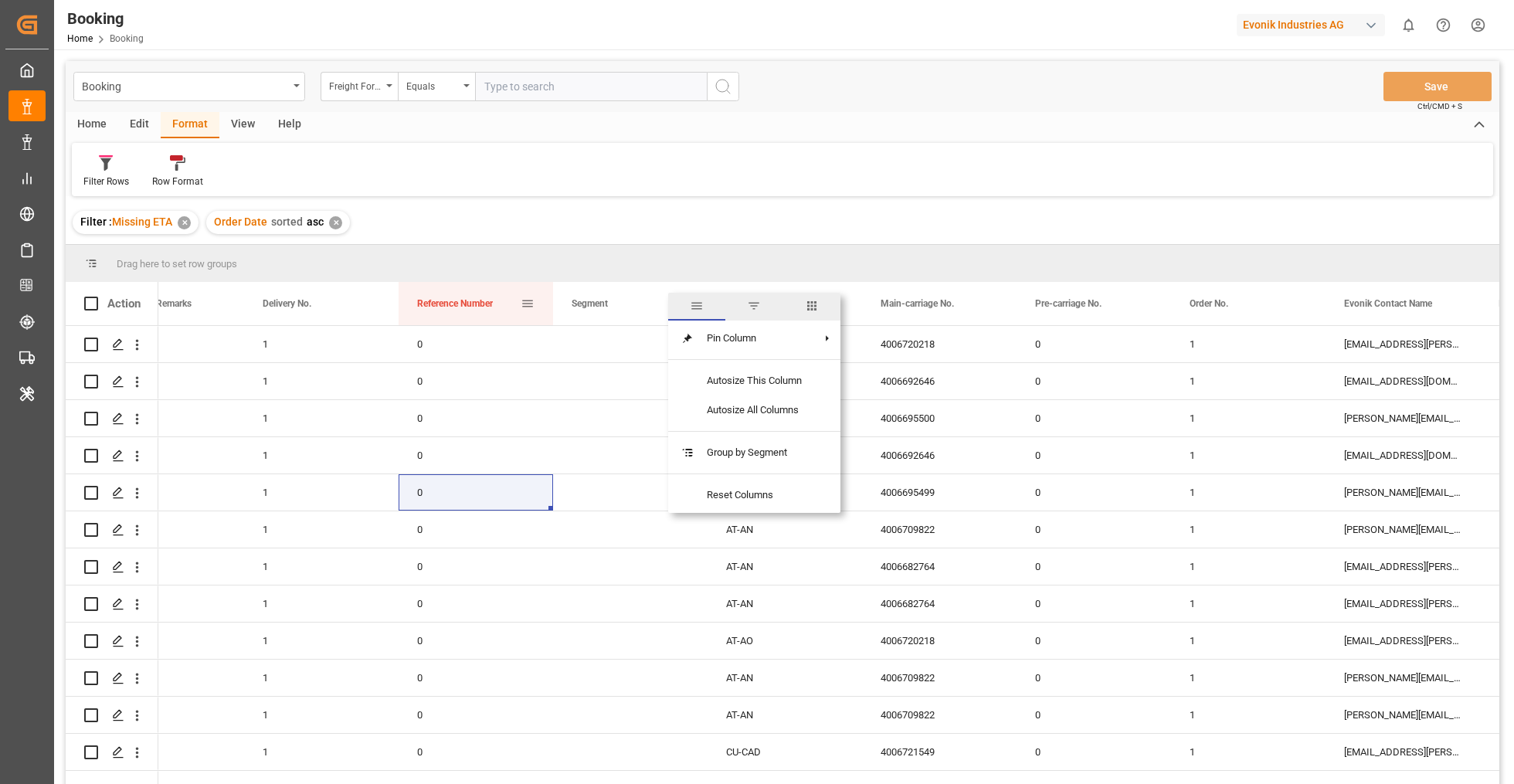
click at [534, 303] on span at bounding box center [527, 303] width 14 height 14
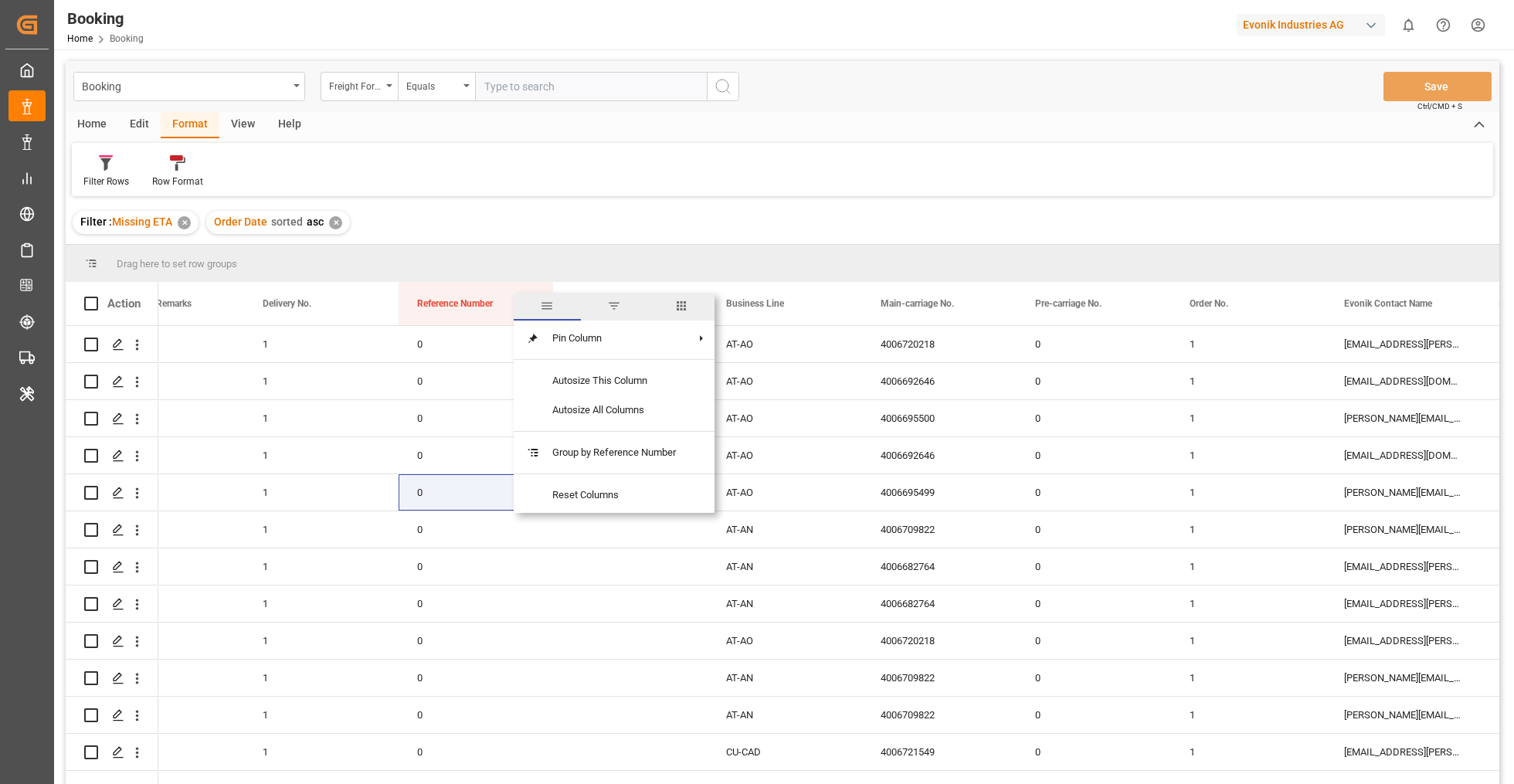
click at [691, 308] on span "columns" at bounding box center [681, 306] width 67 height 27
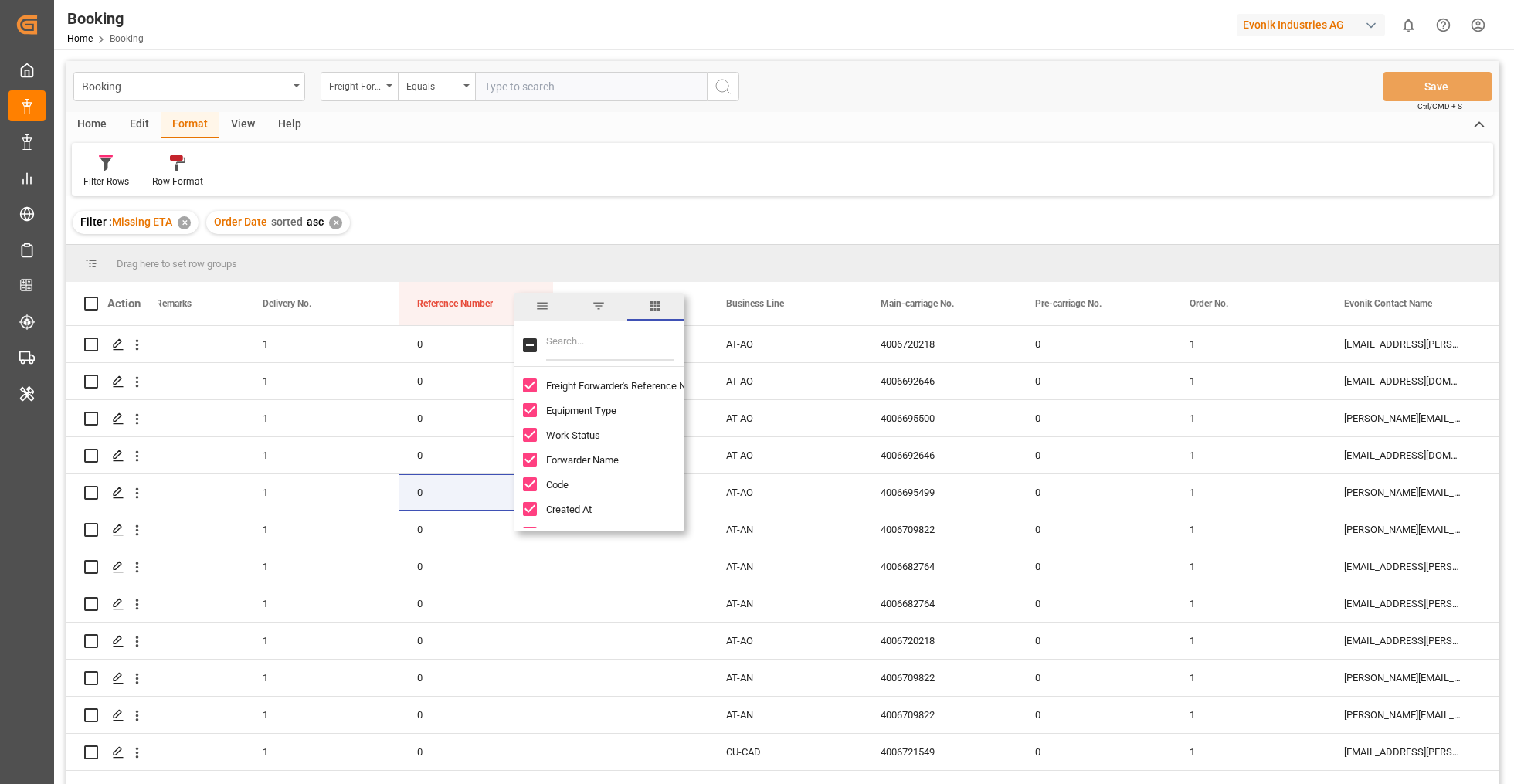
click at [529, 346] on input "Toggle Select All Columns" at bounding box center [530, 345] width 14 height 14
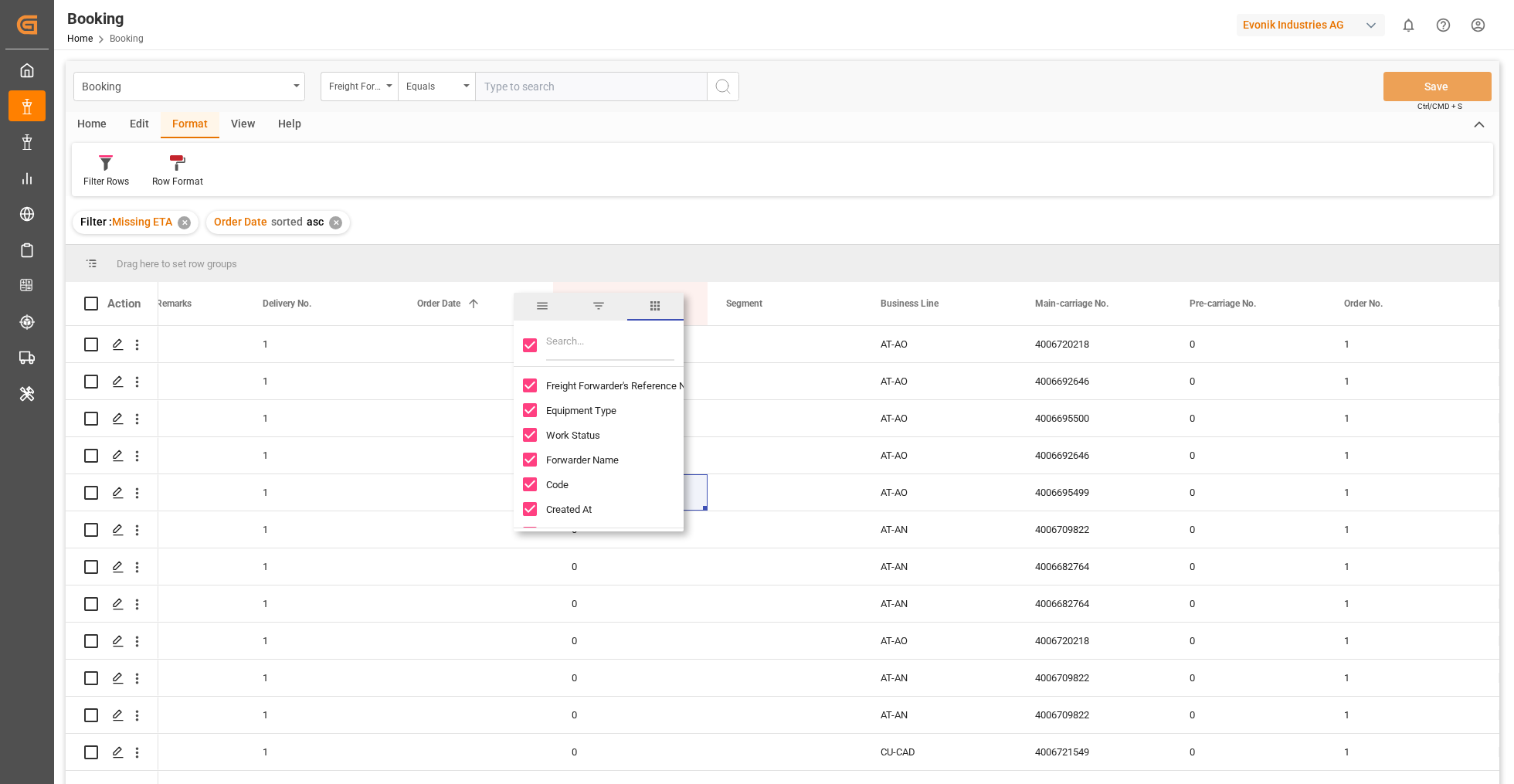
click at [577, 346] on input "Filter Columns Input" at bounding box center [609, 345] width 128 height 31
click at [528, 343] on input "Toggle Select All Columns" at bounding box center [530, 345] width 14 height 14
checkbox input "false"
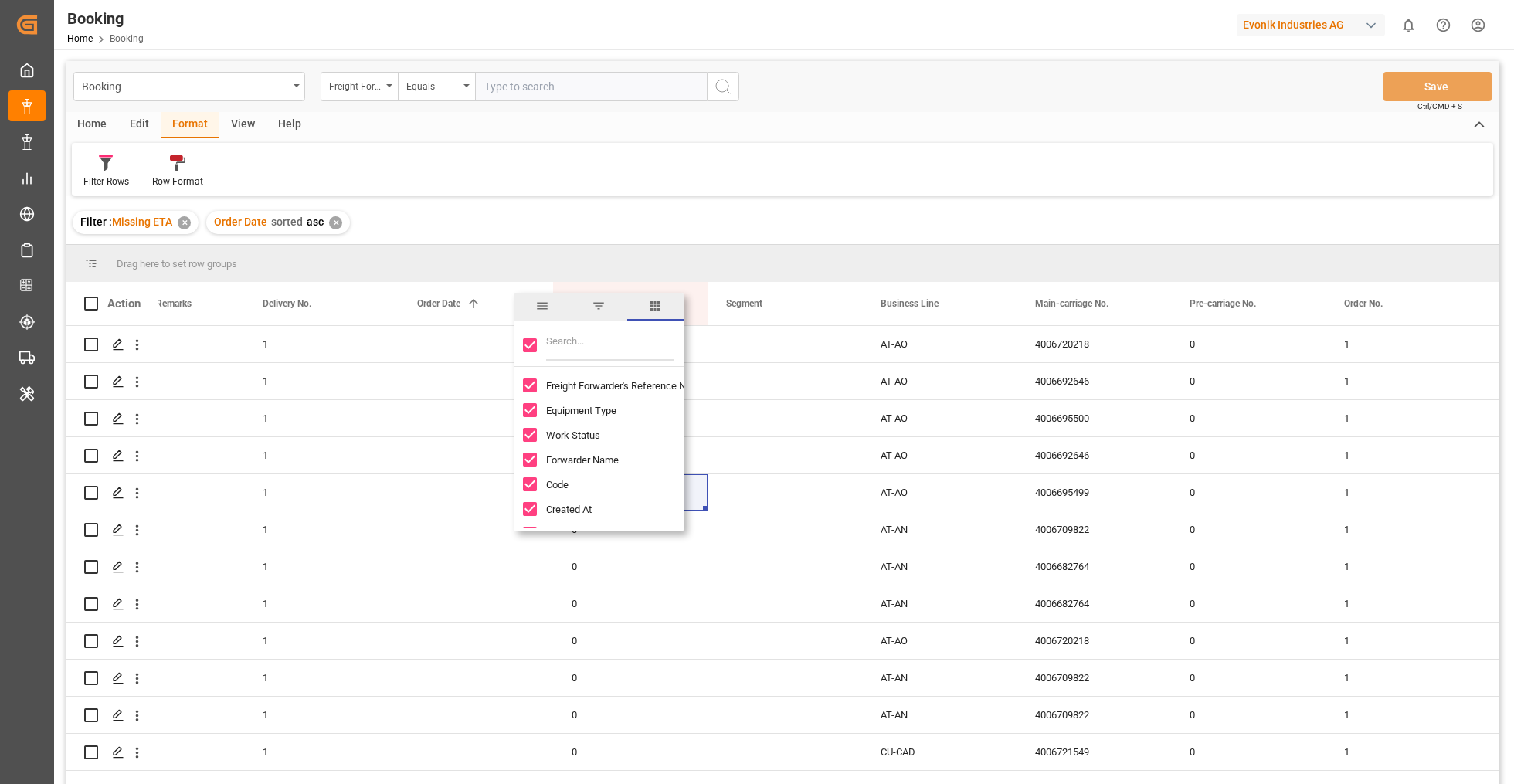
checkbox input "false"
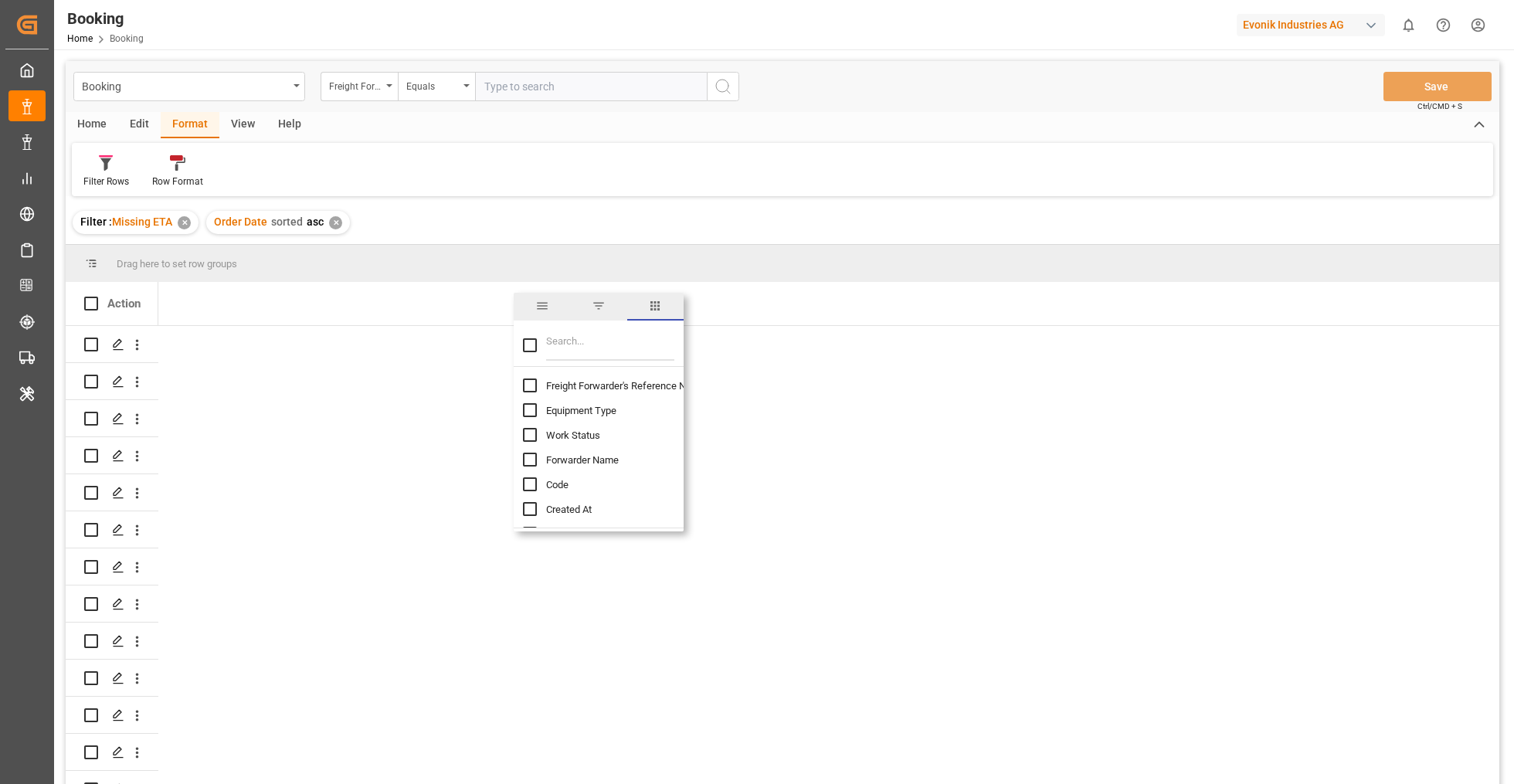
click at [586, 345] on input "Filter Columns Input" at bounding box center [609, 345] width 128 height 31
type input "conta"
click at [536, 408] on input "Container No. column toggle visibility (hidden)" at bounding box center [530, 410] width 14 height 14
checkbox input "true"
checkbox input "false"
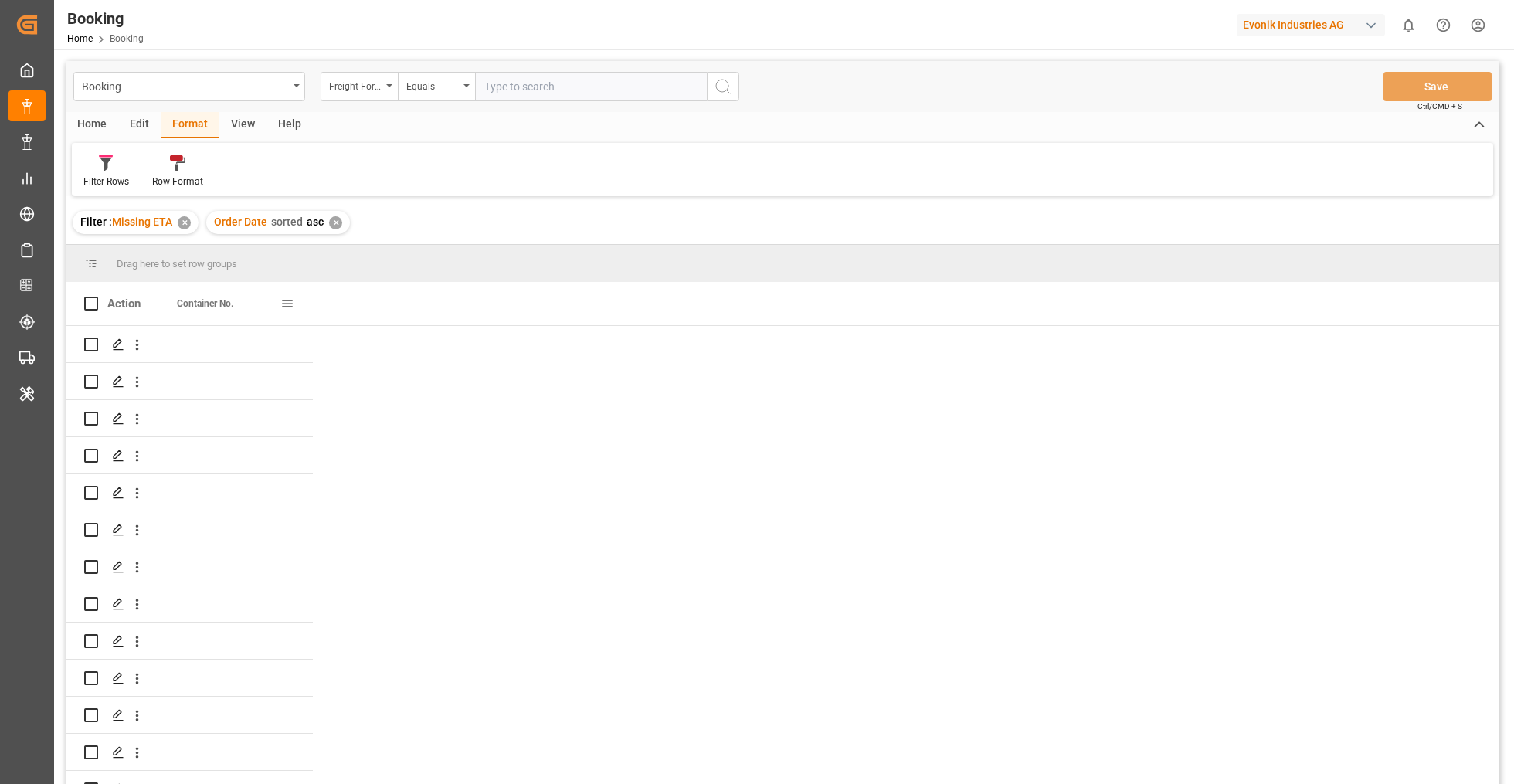
click at [287, 304] on span at bounding box center [288, 303] width 14 height 14
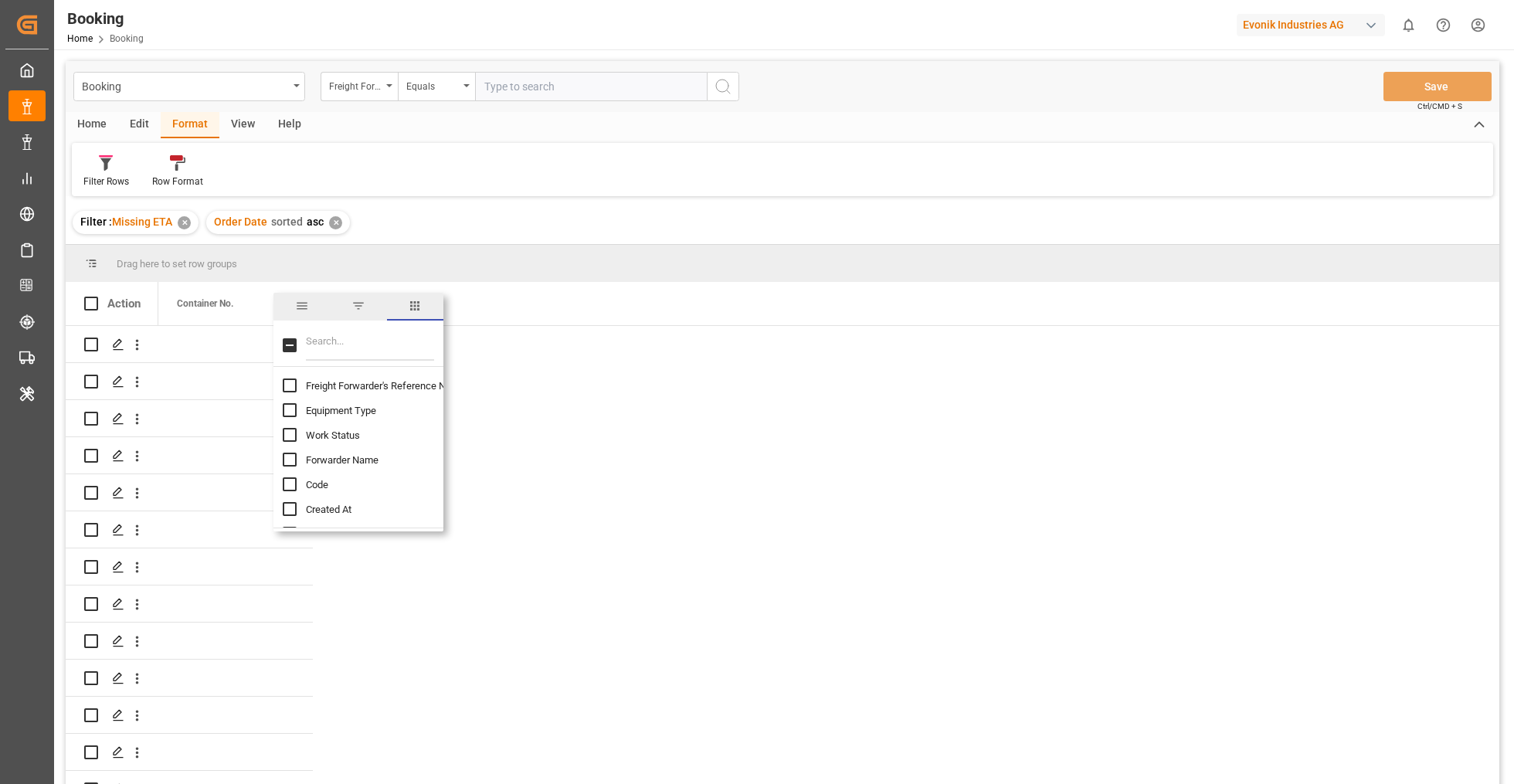
click at [304, 311] on span "general" at bounding box center [302, 306] width 14 height 14
click at [259, 305] on div "Container No." at bounding box center [229, 303] width 104 height 43
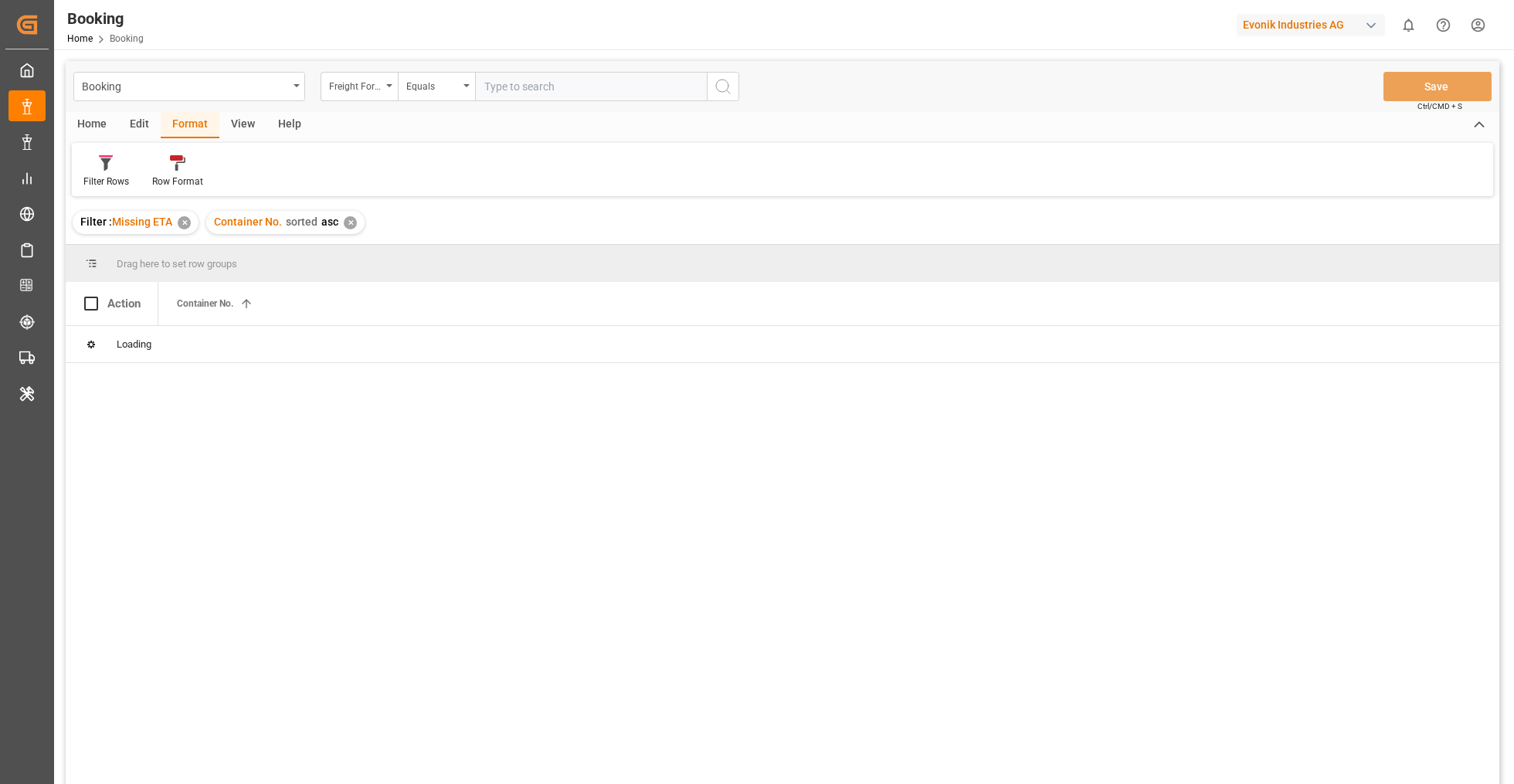
click at [350, 226] on div "✕" at bounding box center [350, 222] width 13 height 13
